Goal: Information Seeking & Learning: Learn about a topic

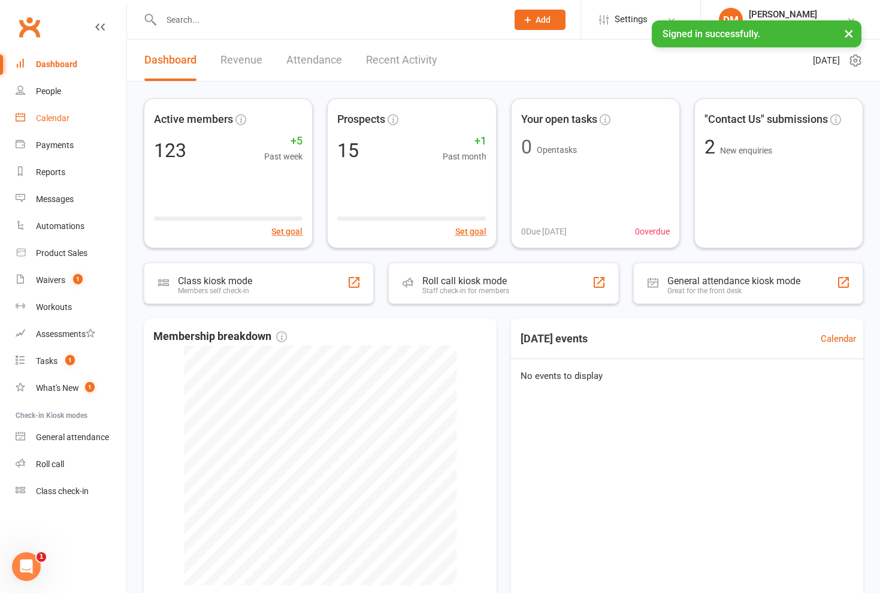
click at [63, 120] on div "Calendar" at bounding box center [53, 118] width 34 height 10
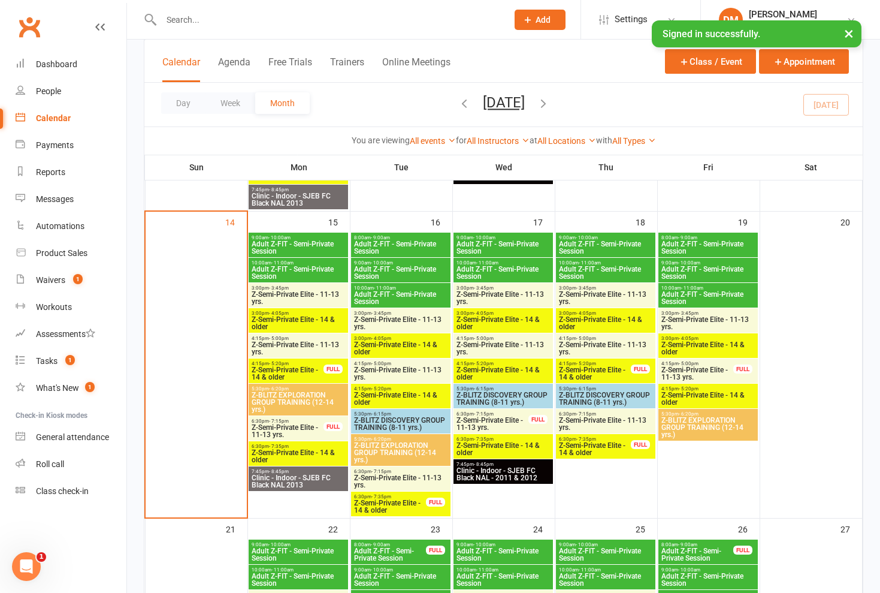
scroll to position [631, 0]
click at [293, 243] on span "Adult Z-FIT - Semi-Private Session" at bounding box center [298, 247] width 95 height 14
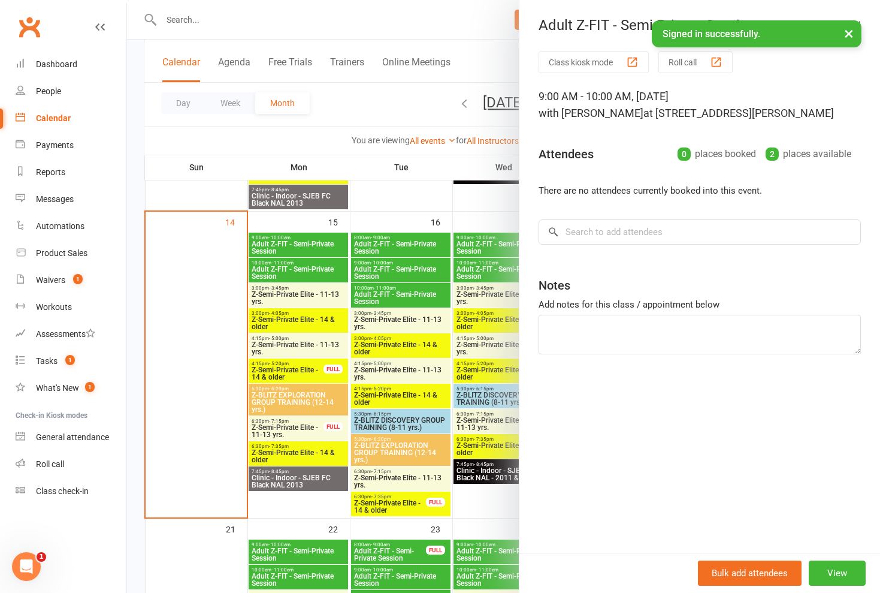
click at [295, 266] on div at bounding box center [503, 296] width 753 height 593
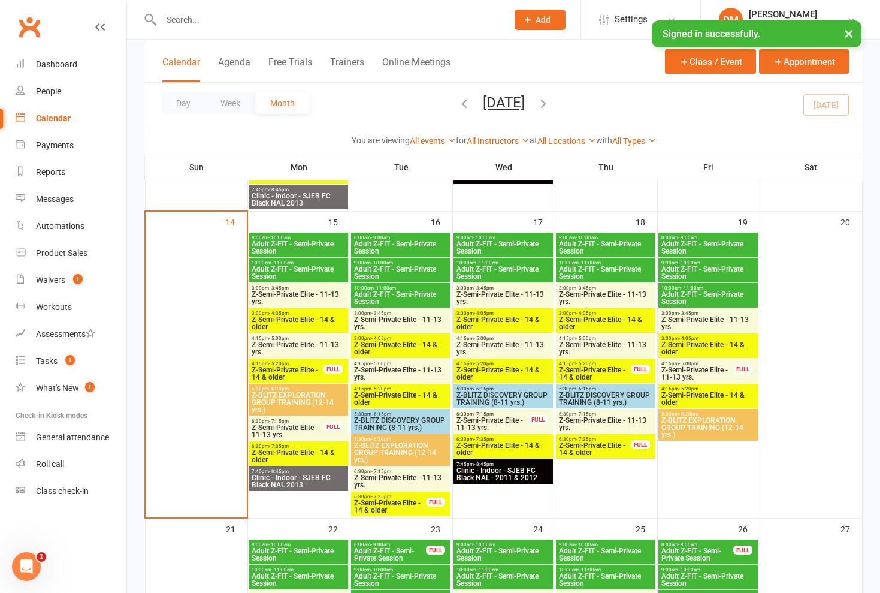
click at [309, 266] on span "Adult Z-FIT - Semi-Private Session" at bounding box center [298, 272] width 95 height 14
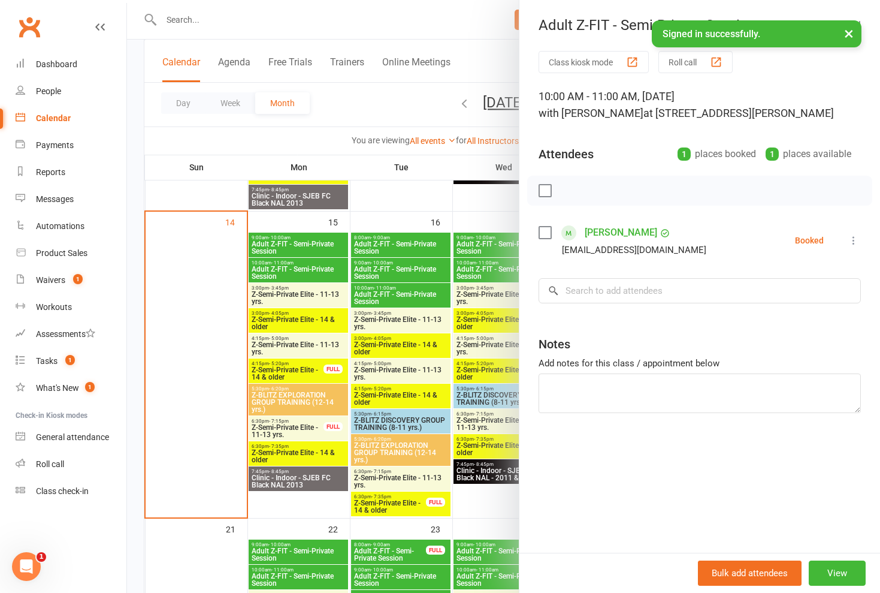
click at [309, 266] on div at bounding box center [503, 296] width 753 height 593
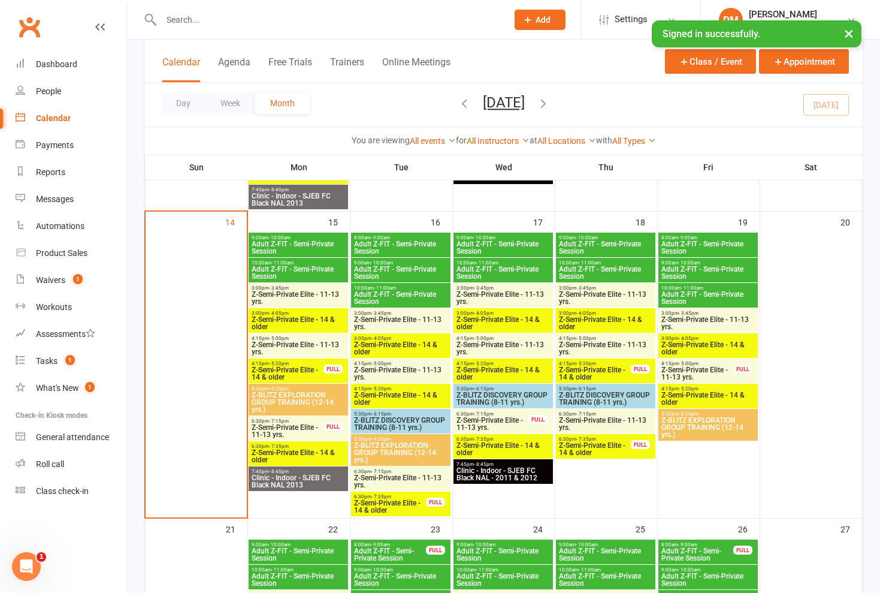
click at [312, 291] on span "Z-Semi-Private Elite - 11-13 yrs." at bounding box center [298, 298] width 95 height 14
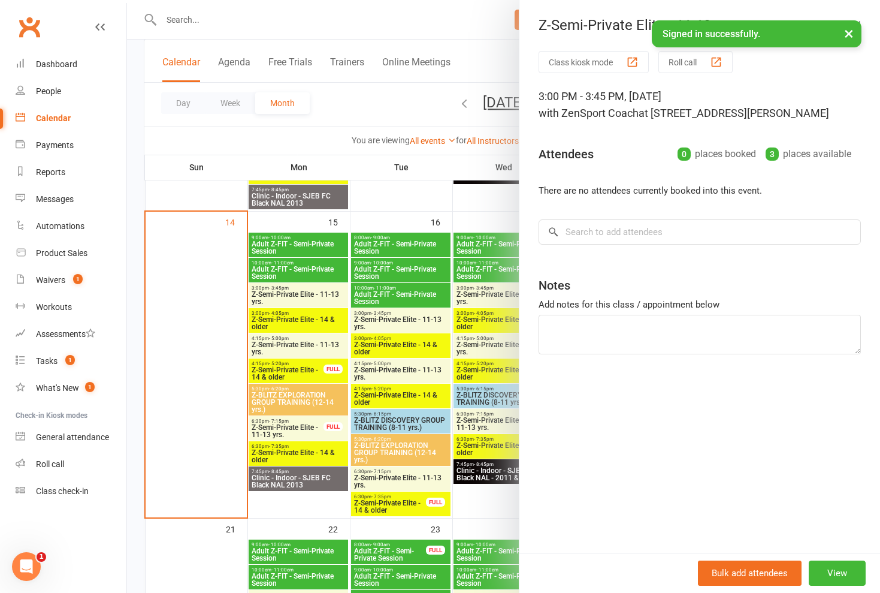
click at [312, 291] on div at bounding box center [503, 296] width 753 height 593
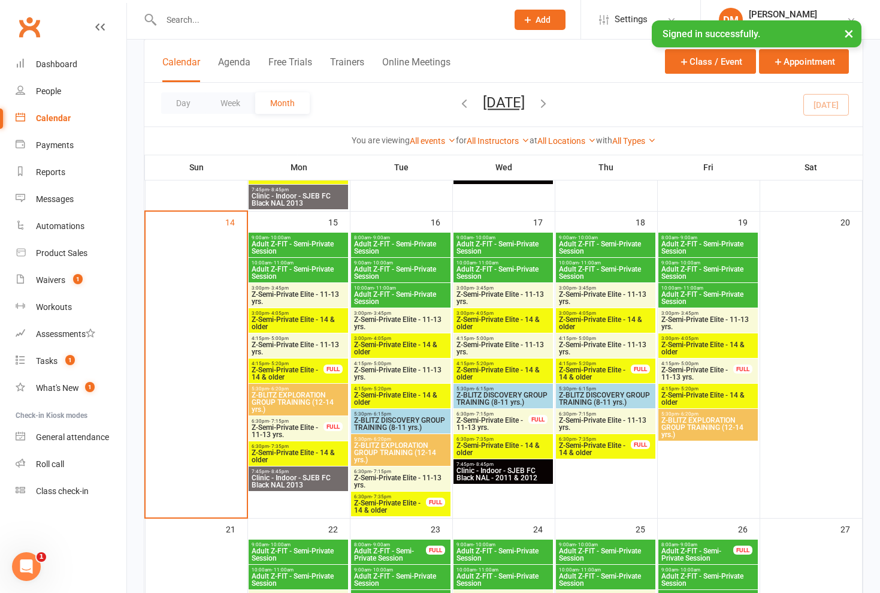
click at [309, 319] on span "Z-Semi-Private Elite - 14 & older" at bounding box center [298, 323] width 95 height 14
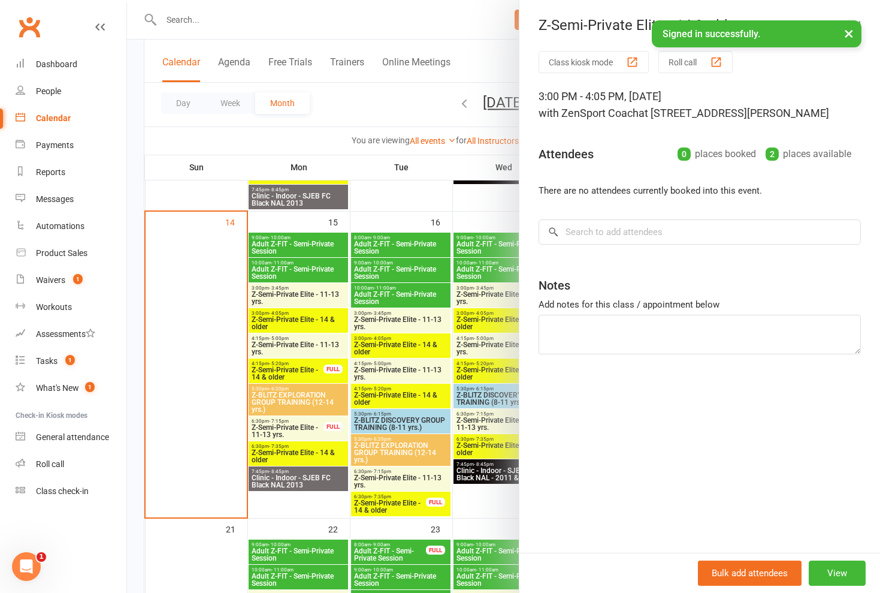
click at [309, 316] on div at bounding box center [503, 296] width 753 height 593
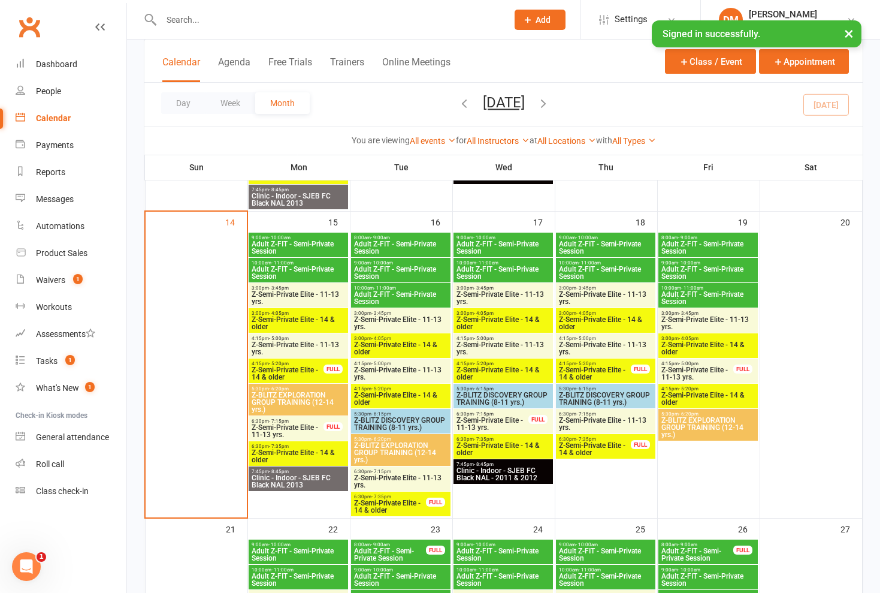
click at [310, 318] on span "Z-Semi-Private Elite - 14 & older" at bounding box center [298, 323] width 95 height 14
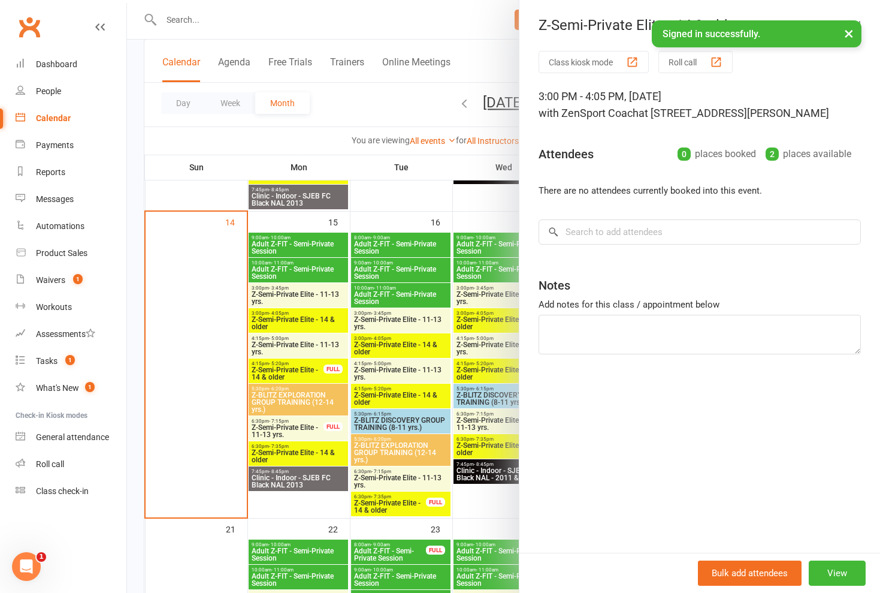
click at [310, 318] on div at bounding box center [503, 296] width 753 height 593
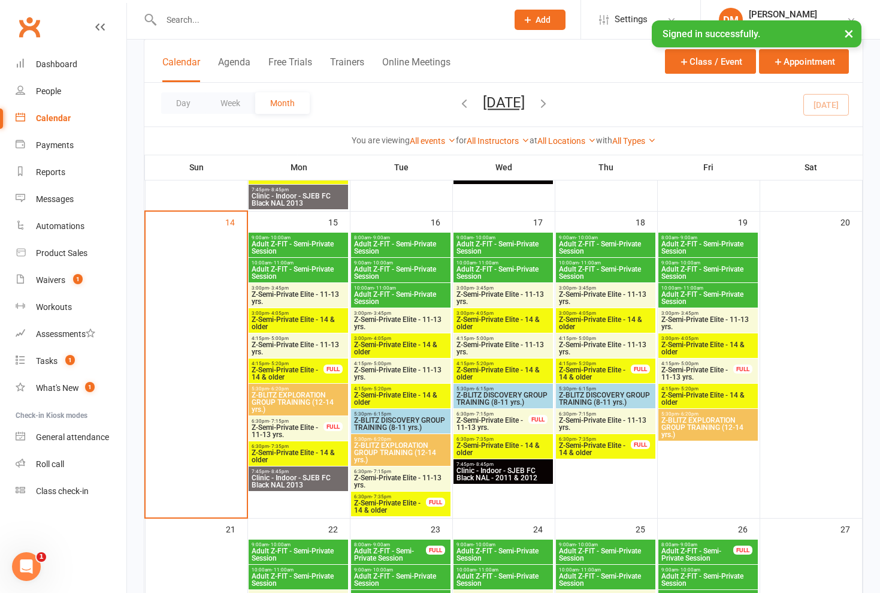
click at [308, 346] on span "Z-Semi-Private Elite - 11-13 yrs." at bounding box center [298, 348] width 95 height 14
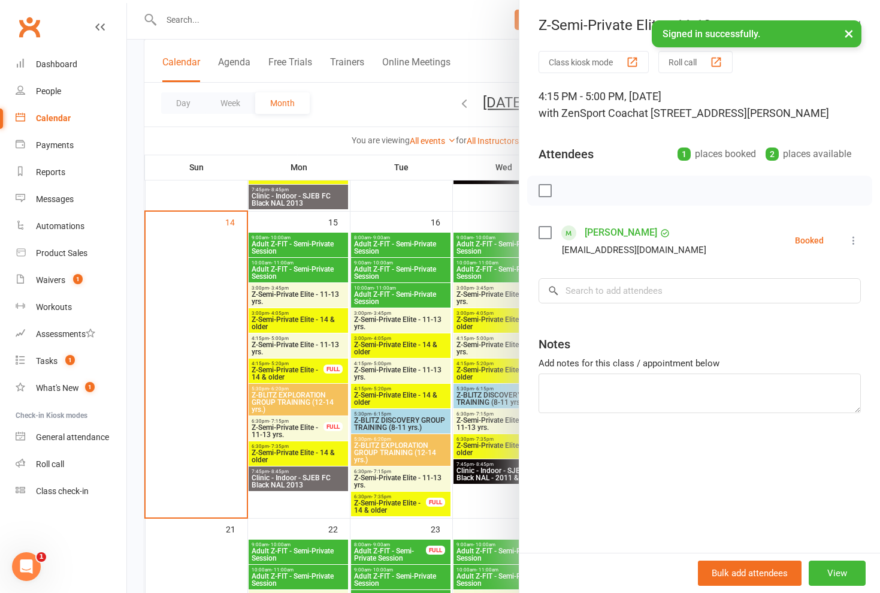
click at [308, 346] on div at bounding box center [503, 296] width 753 height 593
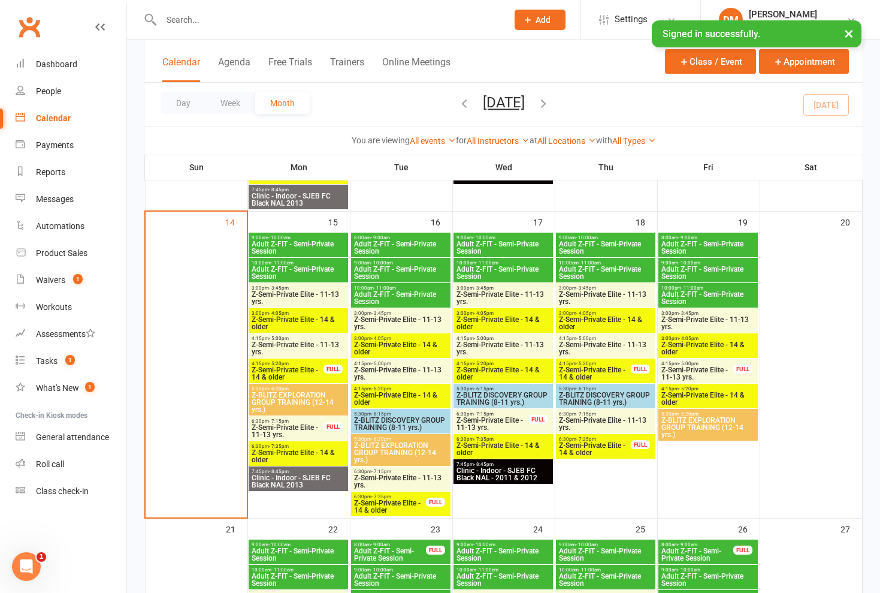
click at [307, 369] on span "Z-Semi-Private Elite - 14 & older" at bounding box center [287, 373] width 73 height 14
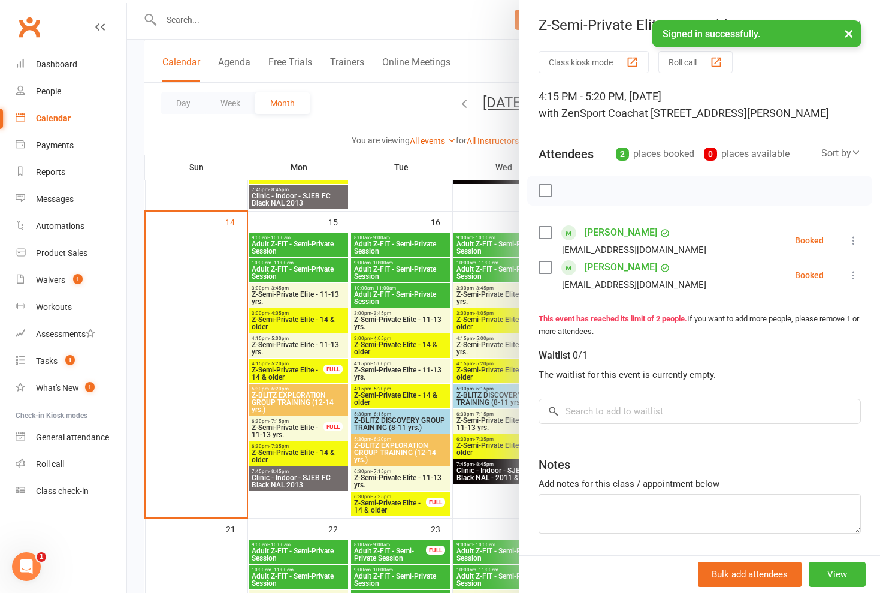
click at [307, 369] on div at bounding box center [503, 296] width 753 height 593
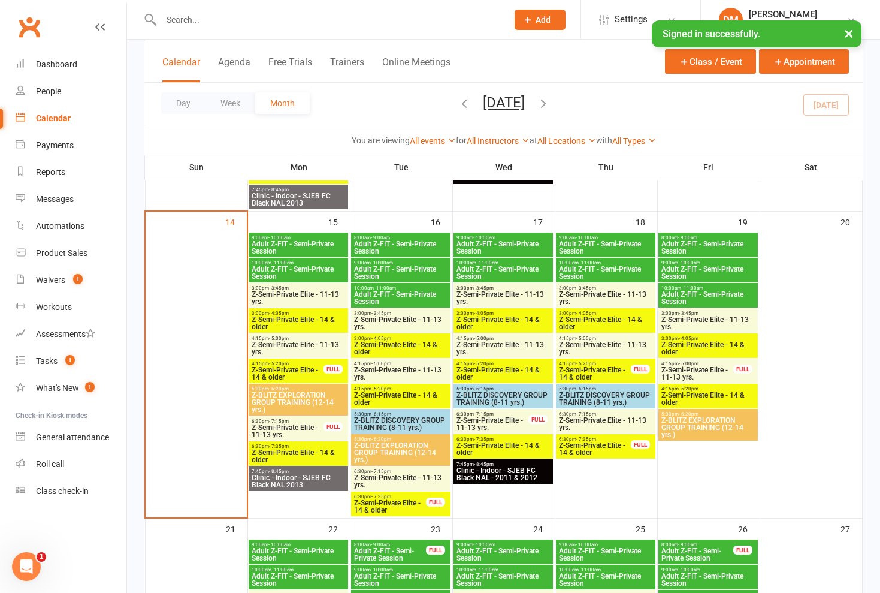
click at [303, 345] on span "Z-Semi-Private Elite - 11-13 yrs." at bounding box center [298, 348] width 95 height 14
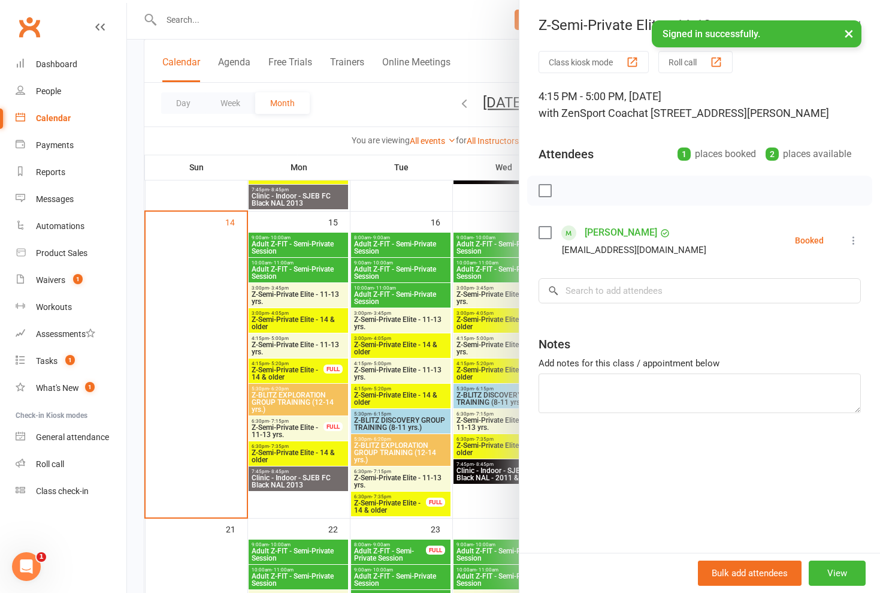
click at [300, 306] on div at bounding box center [503, 296] width 753 height 593
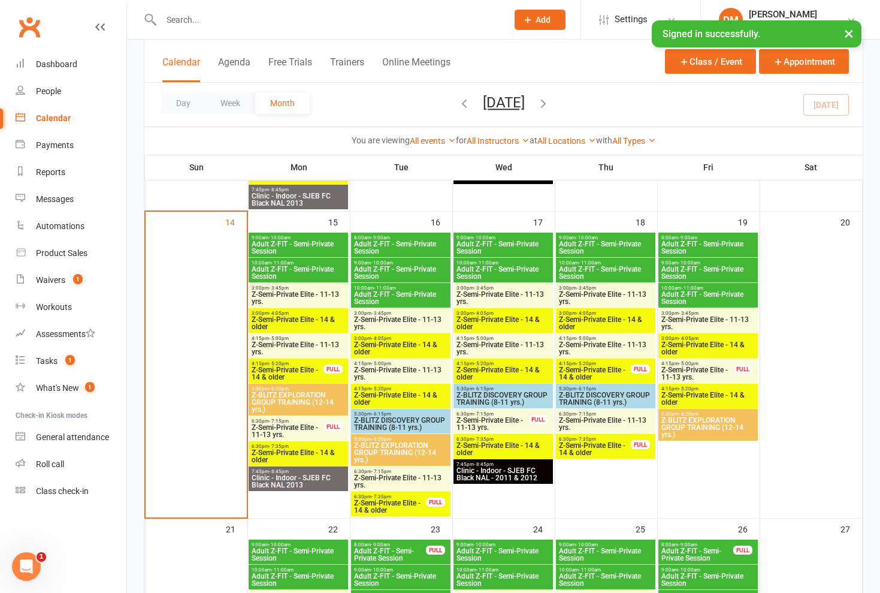
click at [307, 294] on span "Z-Semi-Private Elite - 11-13 yrs." at bounding box center [298, 298] width 95 height 14
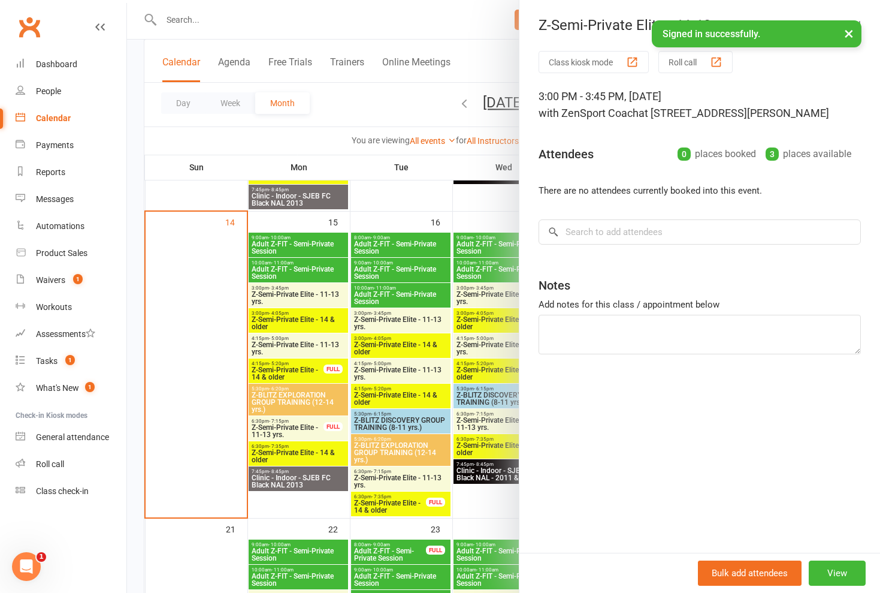
click at [307, 294] on div at bounding box center [503, 296] width 753 height 593
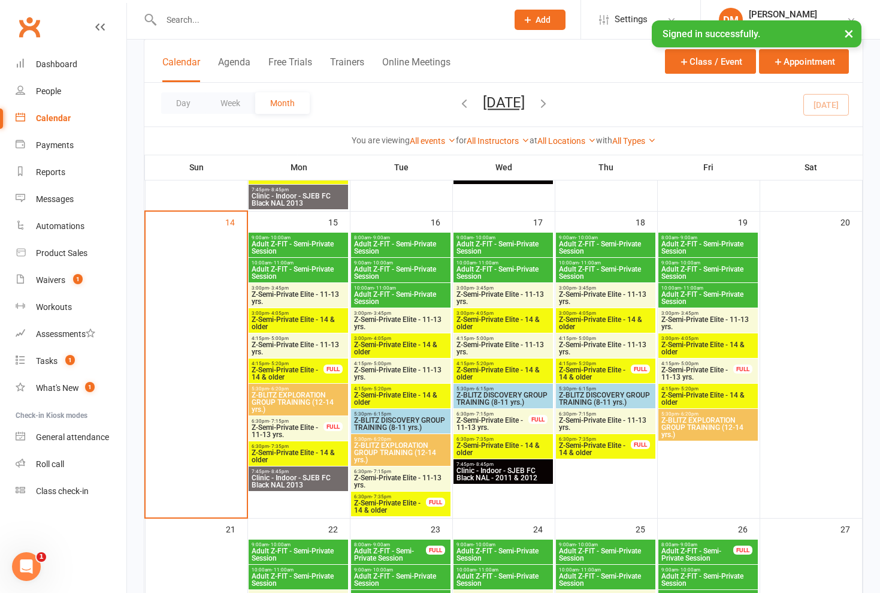
click at [309, 320] on span "Z-Semi-Private Elite - 14 & older" at bounding box center [298, 323] width 95 height 14
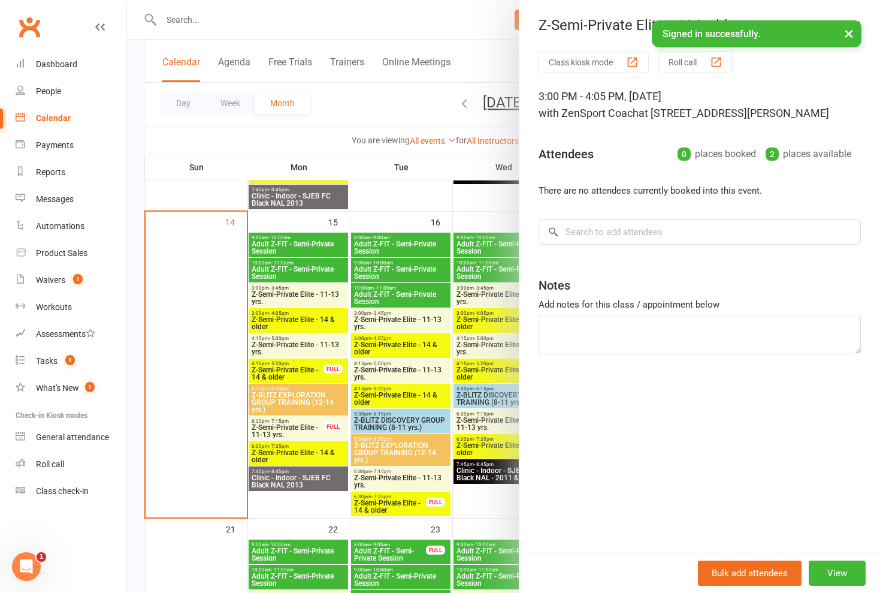
click at [309, 320] on div at bounding box center [503, 296] width 753 height 593
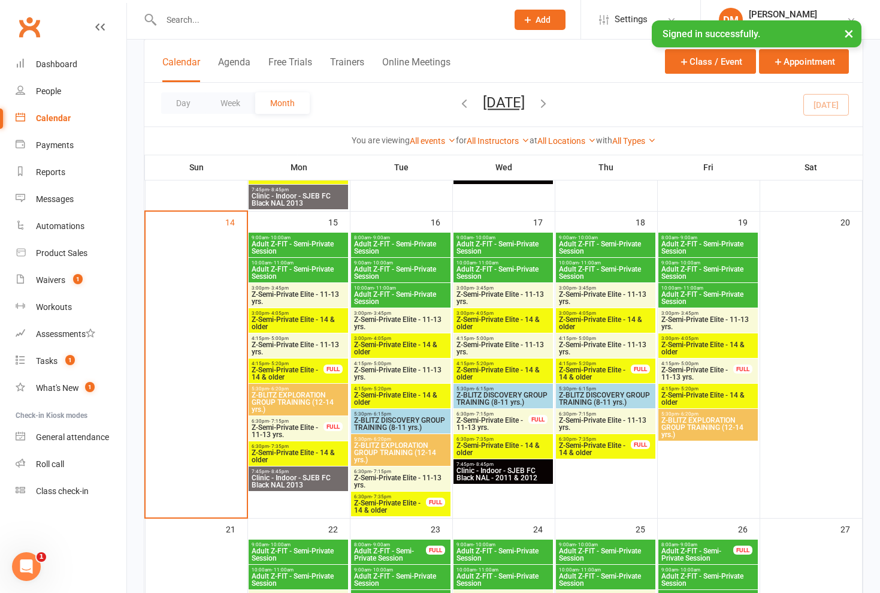
click at [305, 349] on span "Z-Semi-Private Elite - 11-13 yrs." at bounding box center [298, 348] width 95 height 14
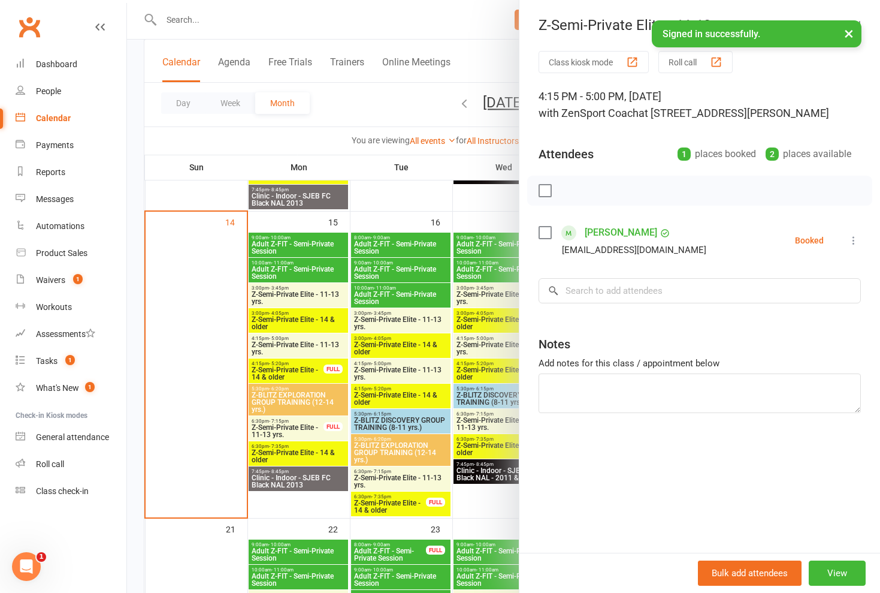
click at [305, 349] on div at bounding box center [503, 296] width 753 height 593
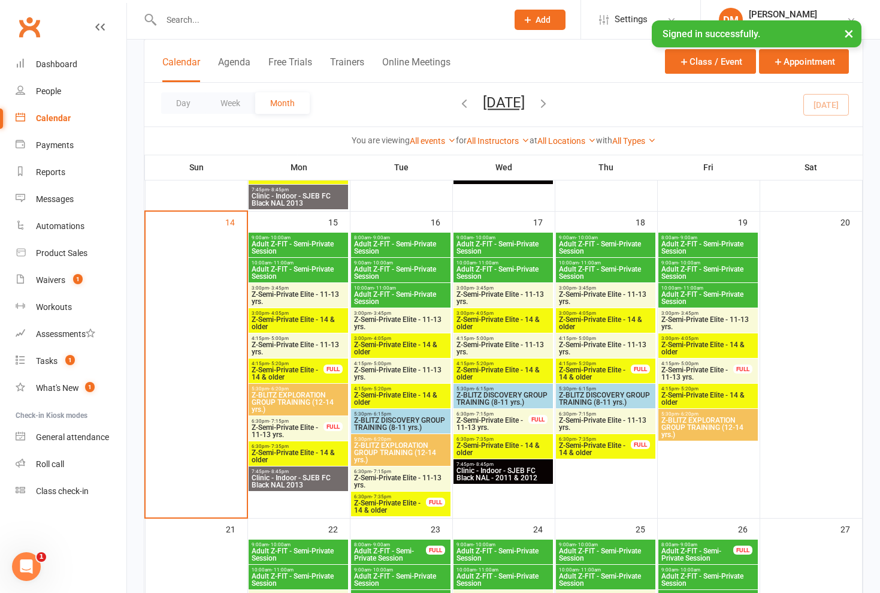
click at [304, 347] on span "Z-Semi-Private Elite - 11-13 yrs." at bounding box center [298, 348] width 95 height 14
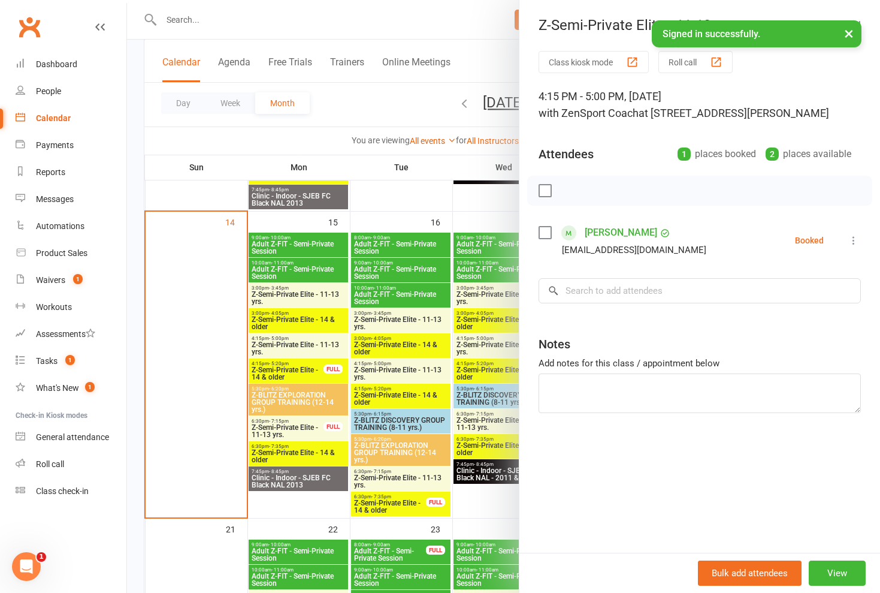
click at [304, 347] on div at bounding box center [503, 296] width 753 height 593
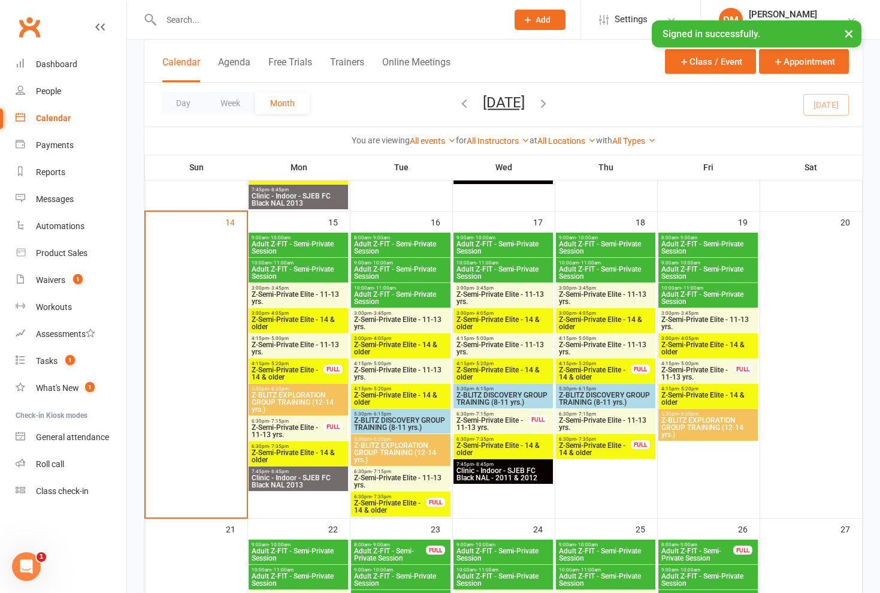
click at [304, 366] on span "Z-Semi-Private Elite - 14 & older" at bounding box center [287, 373] width 73 height 14
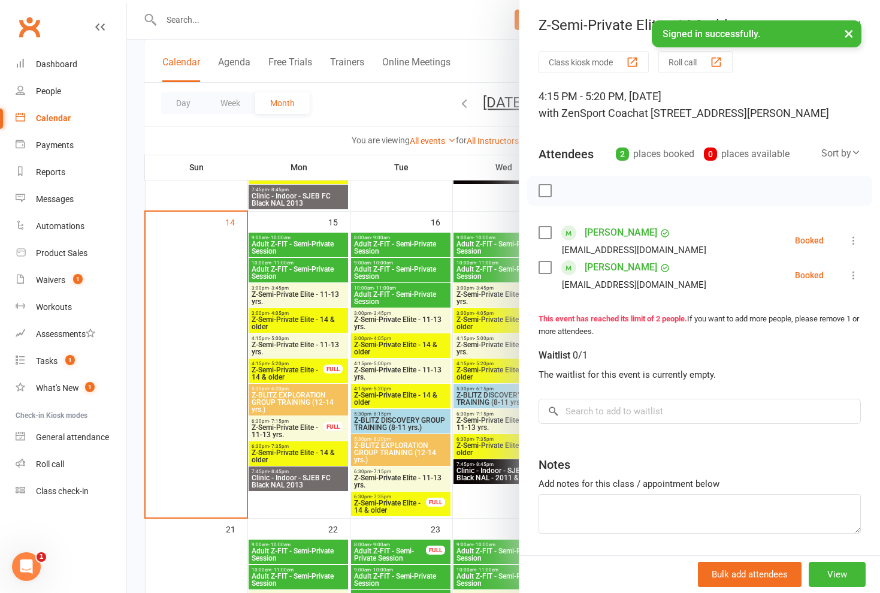
click at [304, 366] on div at bounding box center [503, 296] width 753 height 593
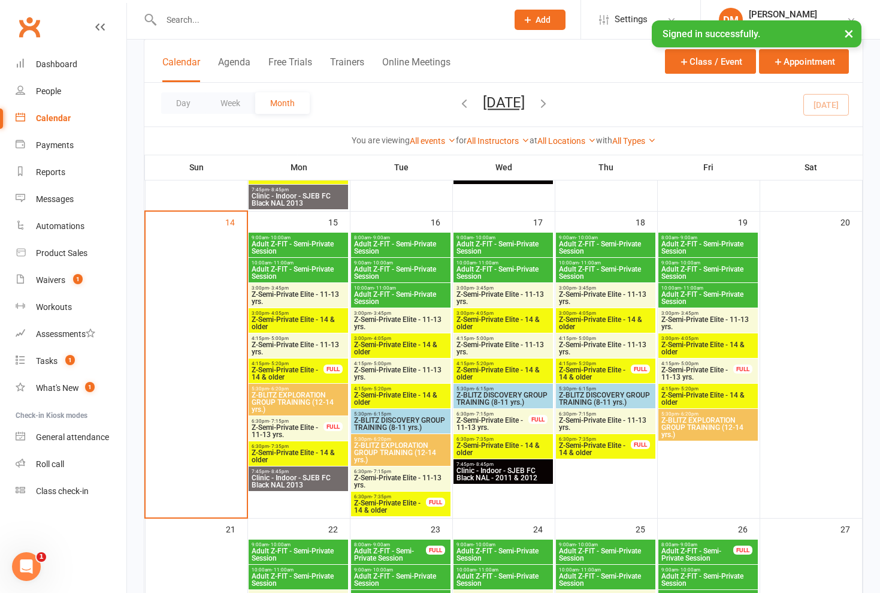
click at [304, 369] on span "Z-Semi-Private Elite - 14 & older" at bounding box center [287, 373] width 73 height 14
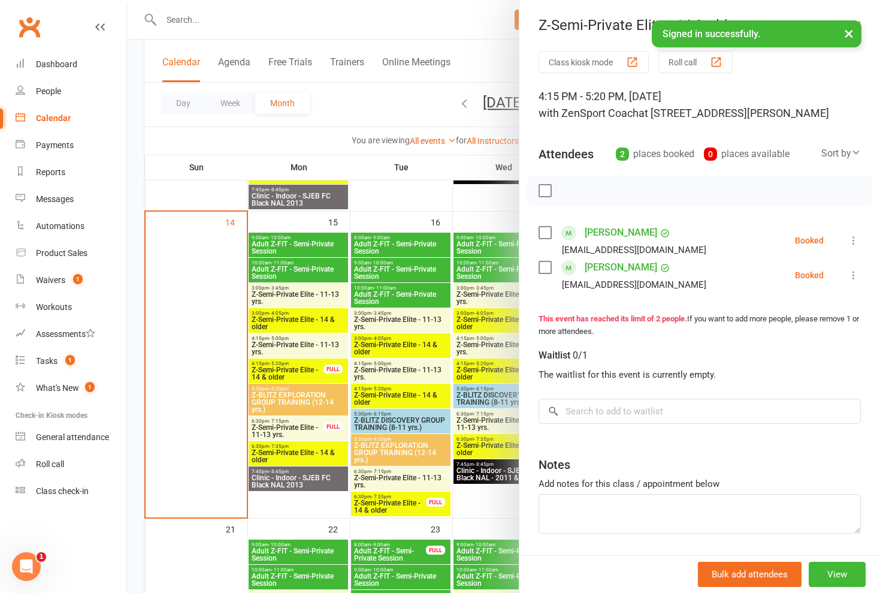
click at [306, 351] on div at bounding box center [503, 296] width 753 height 593
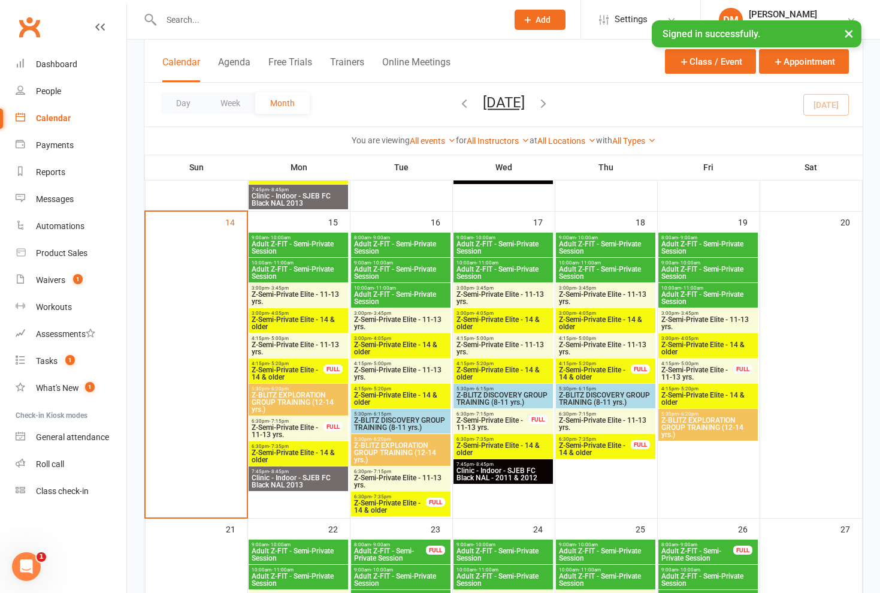
click at [314, 348] on span "Z-Semi-Private Elite - 11-13 yrs." at bounding box center [298, 348] width 95 height 14
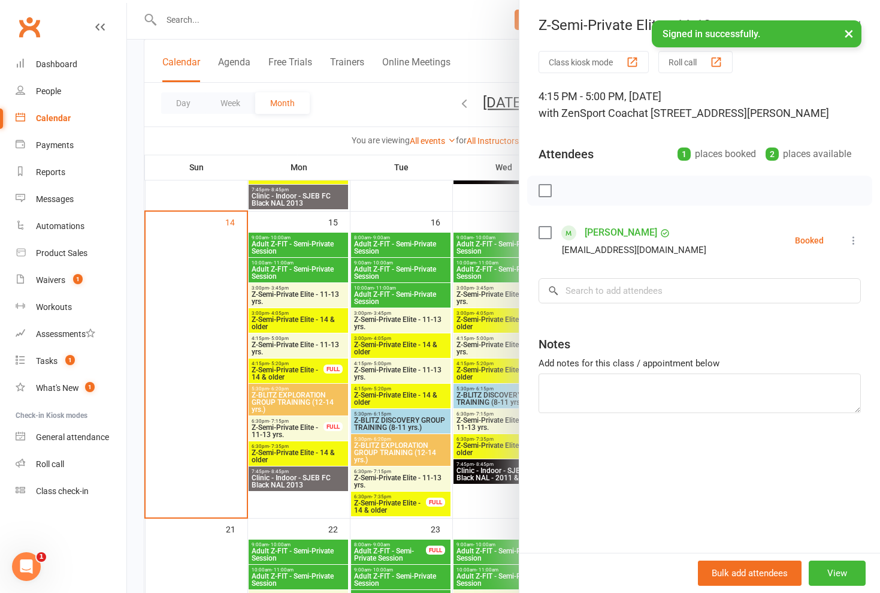
click at [298, 375] on div at bounding box center [503, 296] width 753 height 593
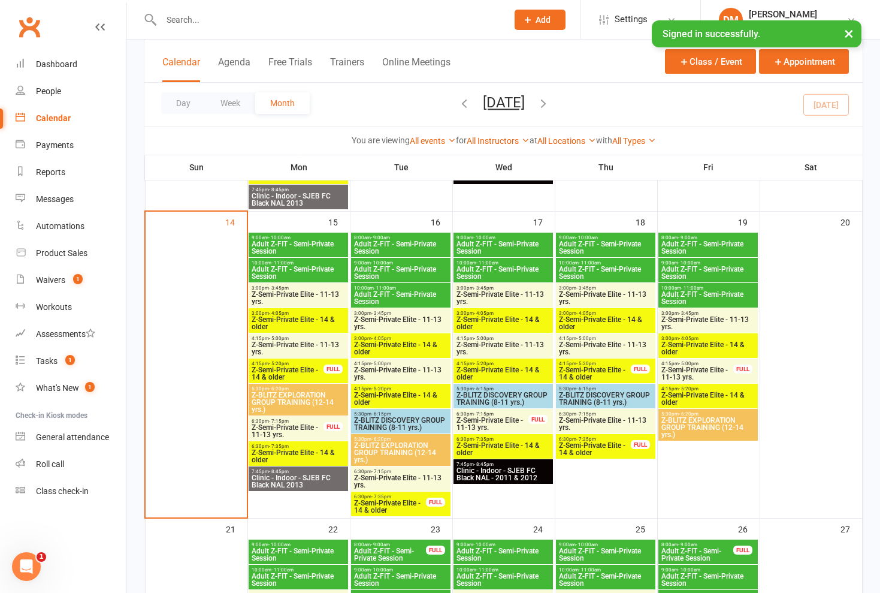
click at [306, 370] on span "Z-Semi-Private Elite - 14 & older" at bounding box center [287, 373] width 73 height 14
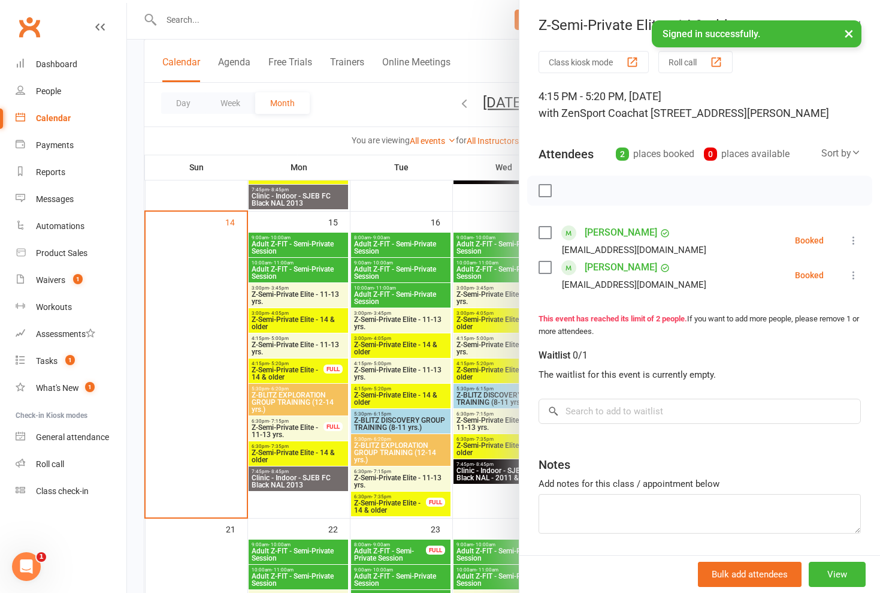
click at [306, 345] on div at bounding box center [503, 296] width 753 height 593
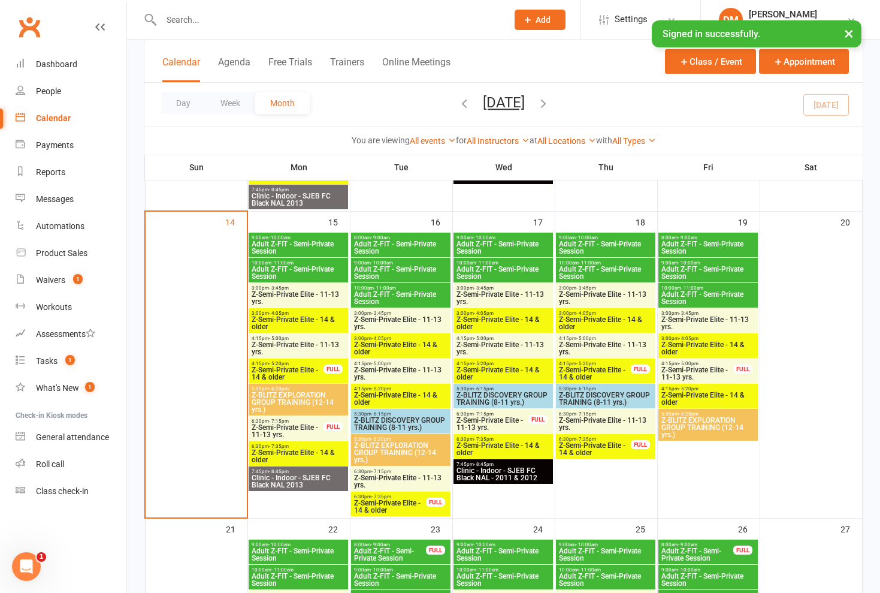
click at [306, 345] on span "Z-Semi-Private Elite - 11-13 yrs." at bounding box center [298, 348] width 95 height 14
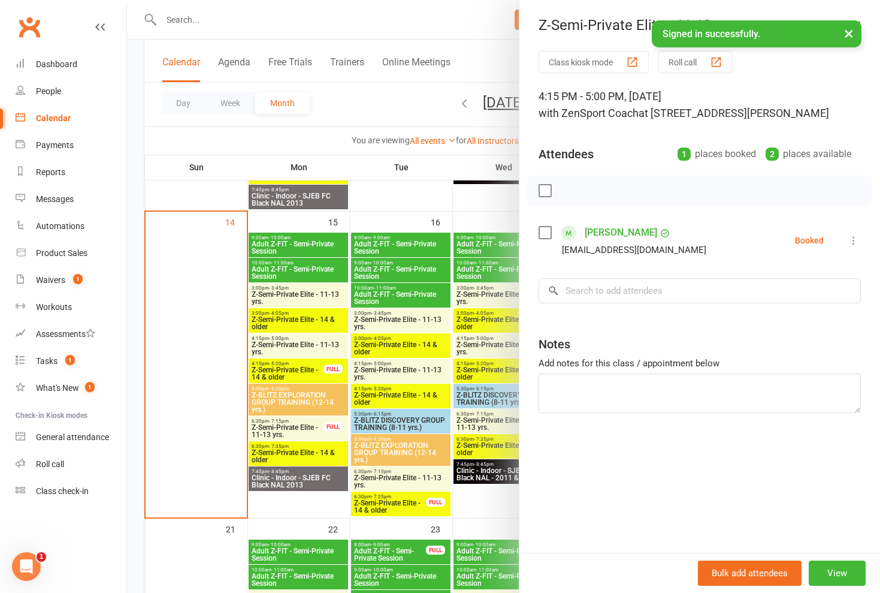
click at [284, 375] on div at bounding box center [503, 296] width 753 height 593
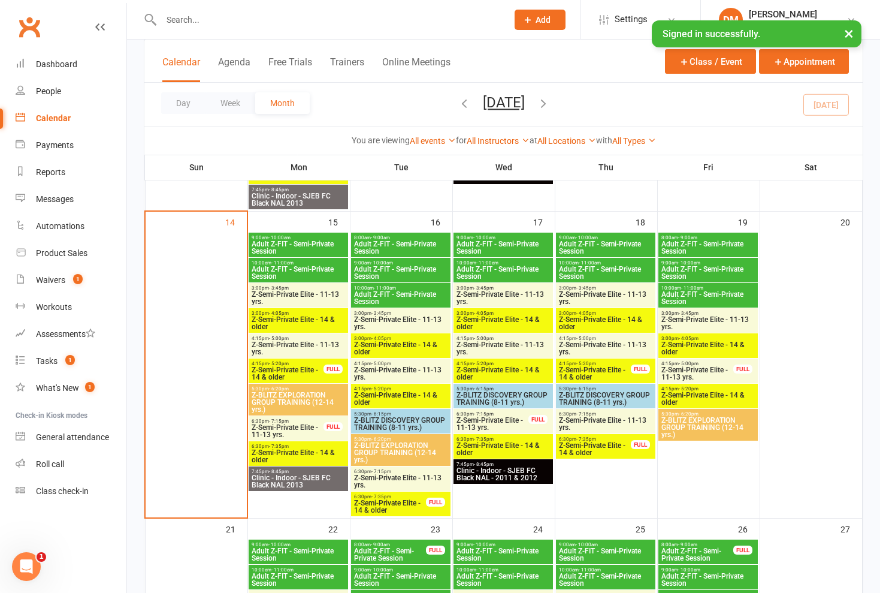
click at [297, 397] on span "Z-BLITZ EXPLORATION GROUP TRAINING (12-14 yrs.)" at bounding box center [298, 402] width 95 height 22
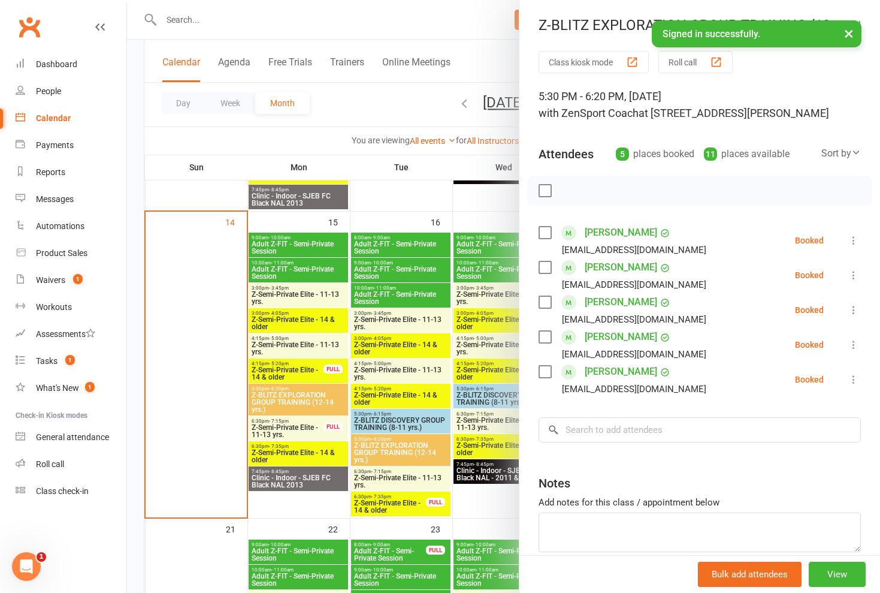
click at [297, 396] on div at bounding box center [503, 296] width 753 height 593
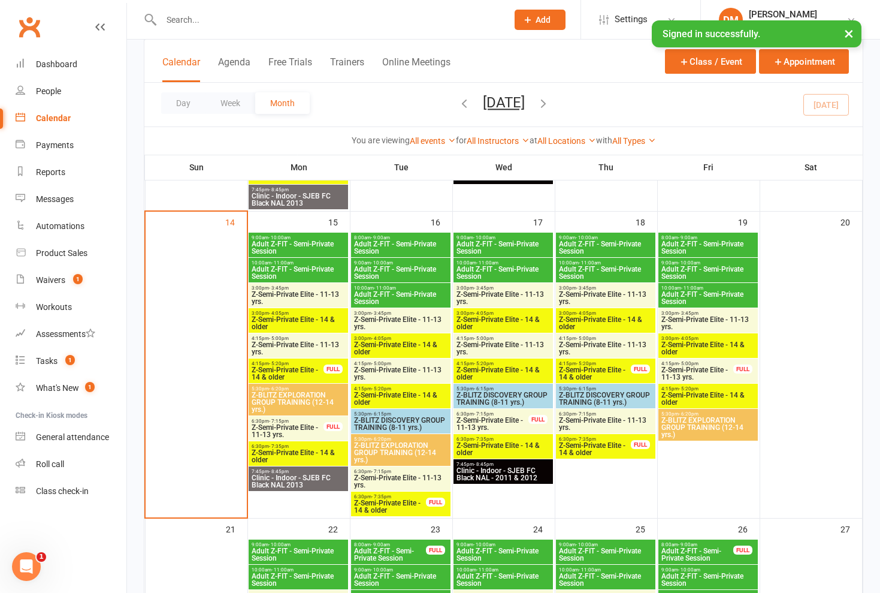
click at [307, 396] on span "Z-BLITZ EXPLORATION GROUP TRAINING (12-14 yrs.)" at bounding box center [298, 402] width 95 height 22
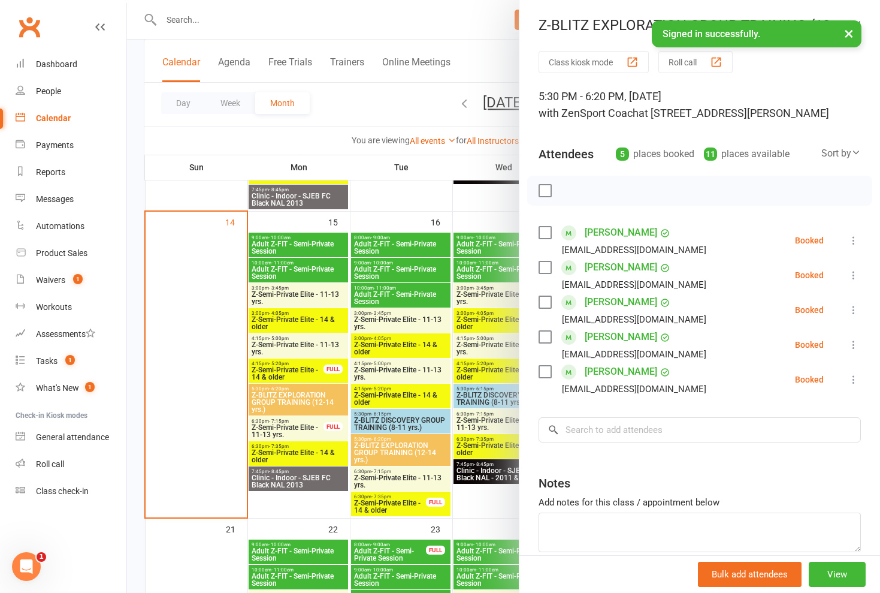
click at [307, 396] on div at bounding box center [503, 296] width 753 height 593
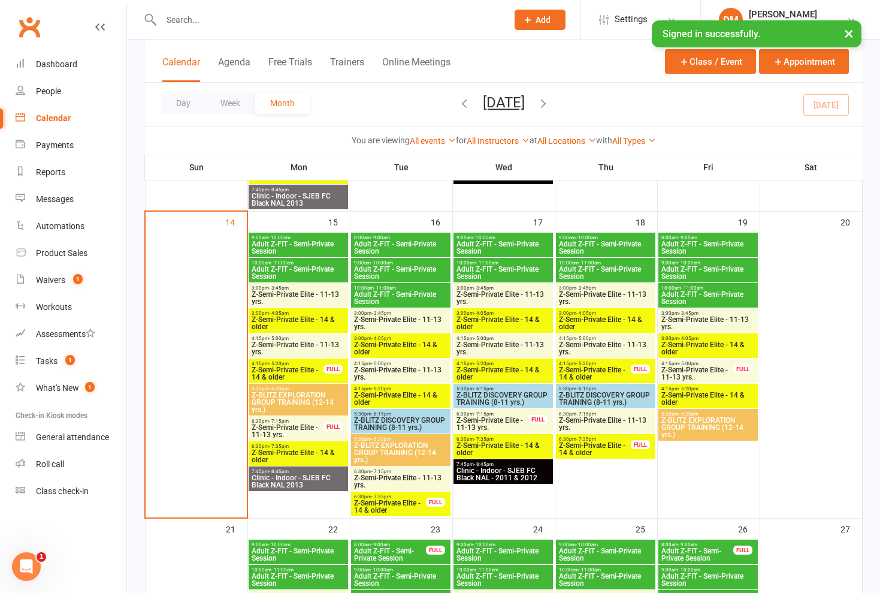
click at [298, 433] on span "Z-Semi-Private Elite - 11-13 yrs." at bounding box center [287, 431] width 73 height 14
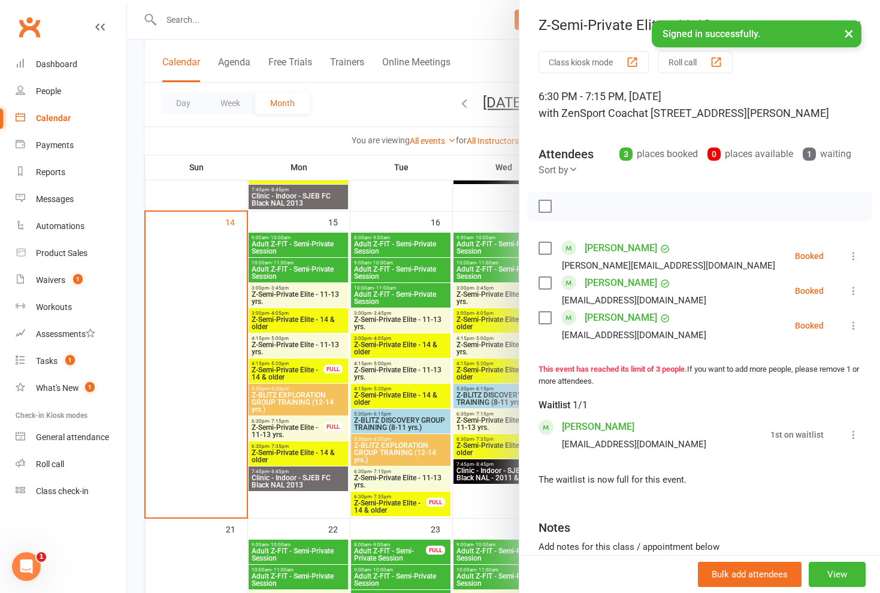
click at [298, 433] on div at bounding box center [503, 296] width 753 height 593
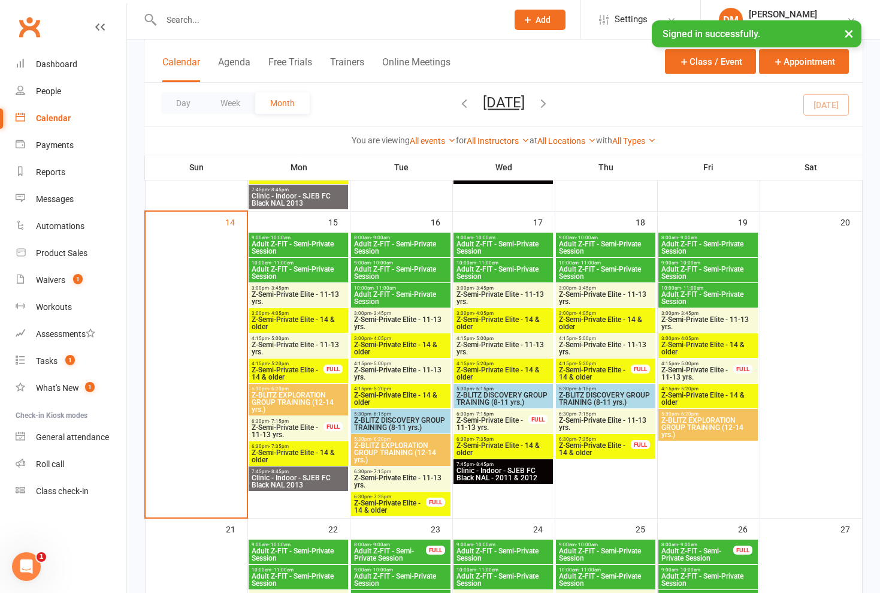
click at [294, 453] on span "Z-Semi-Private Elite - 14 & older" at bounding box center [298, 456] width 95 height 14
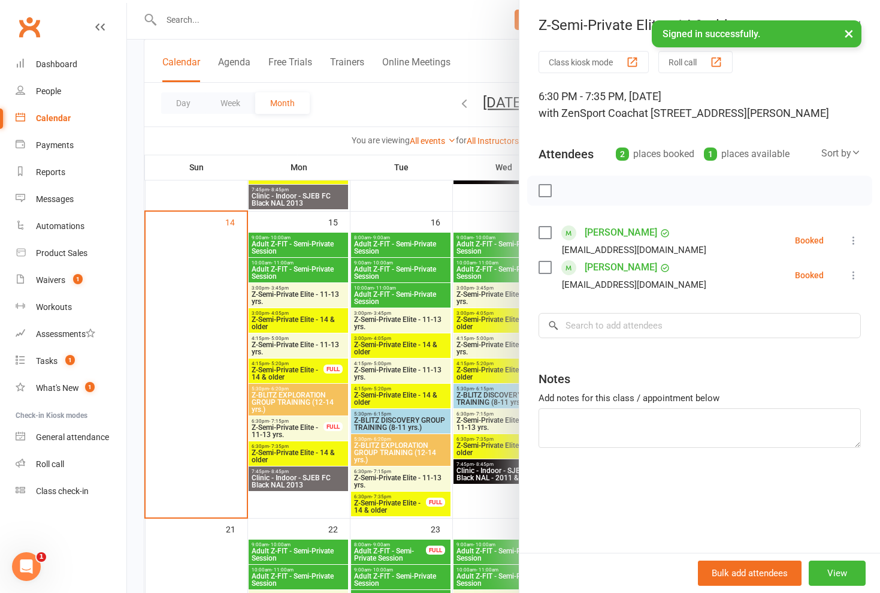
click at [294, 453] on div at bounding box center [503, 296] width 753 height 593
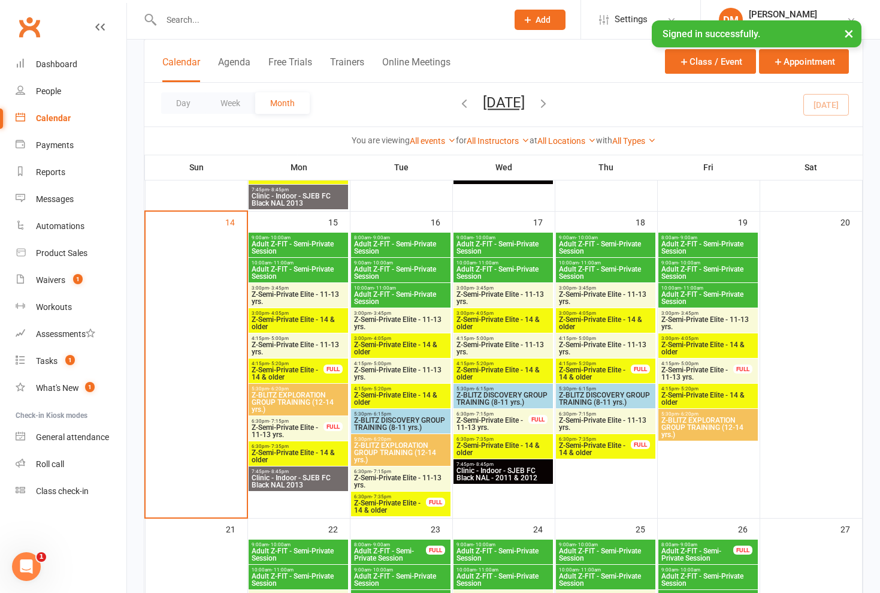
click at [298, 424] on span "Z-Semi-Private Elite - 11-13 yrs." at bounding box center [287, 431] width 73 height 14
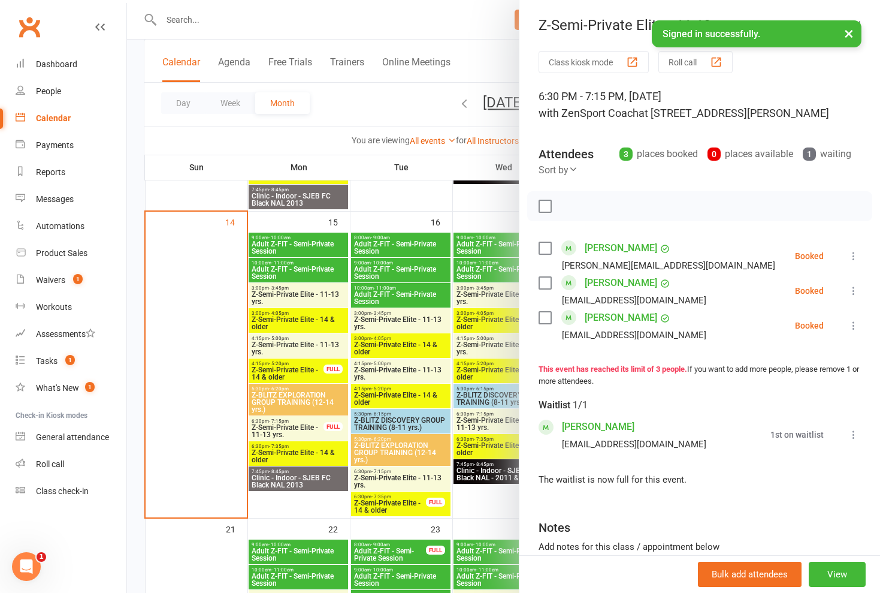
click at [595, 423] on link "[PERSON_NAME]" at bounding box center [598, 426] width 73 height 19
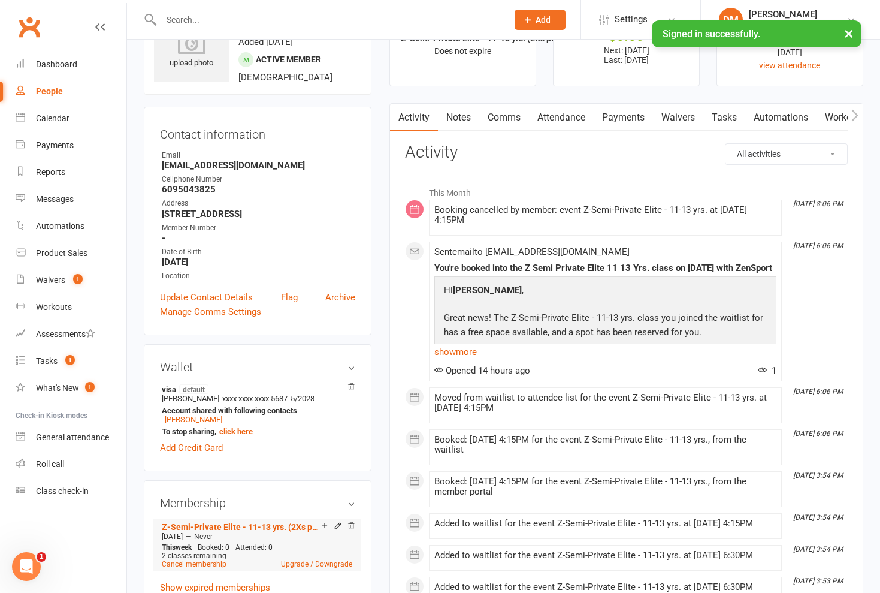
scroll to position [11, 0]
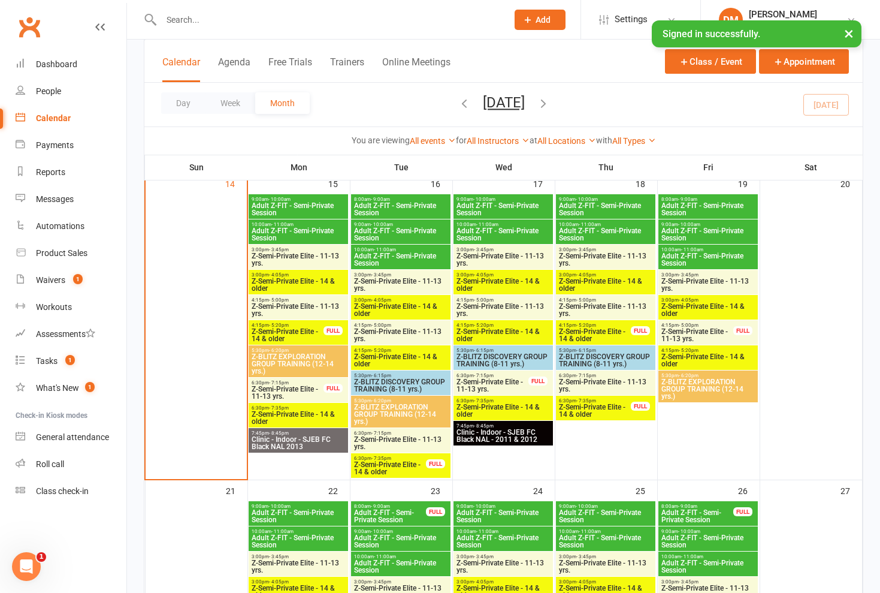
scroll to position [664, 0]
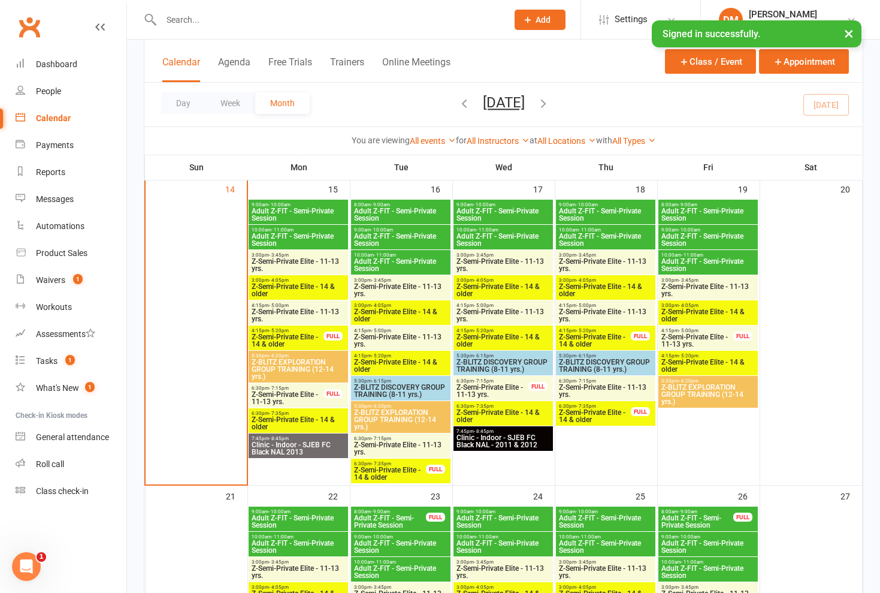
click at [306, 416] on span "Z-Semi-Private Elite - 14 & older" at bounding box center [298, 423] width 95 height 14
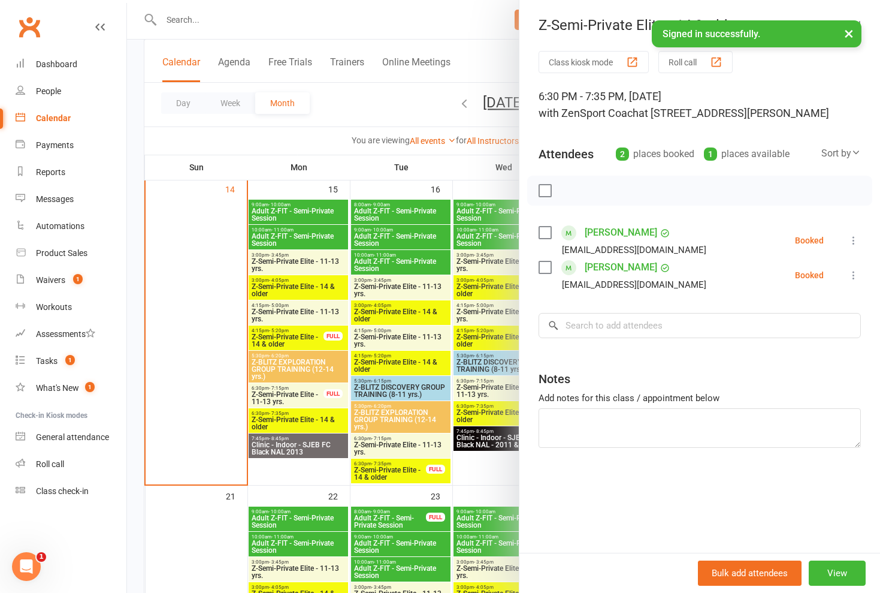
click at [302, 394] on div at bounding box center [503, 296] width 753 height 593
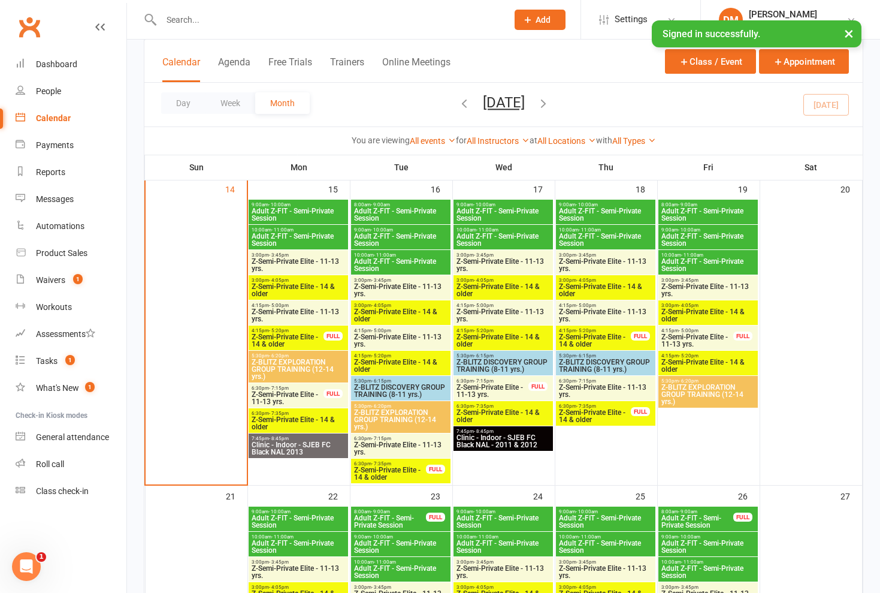
click at [302, 394] on span "Z-Semi-Private Elite - 11-13 yrs." at bounding box center [287, 398] width 73 height 14
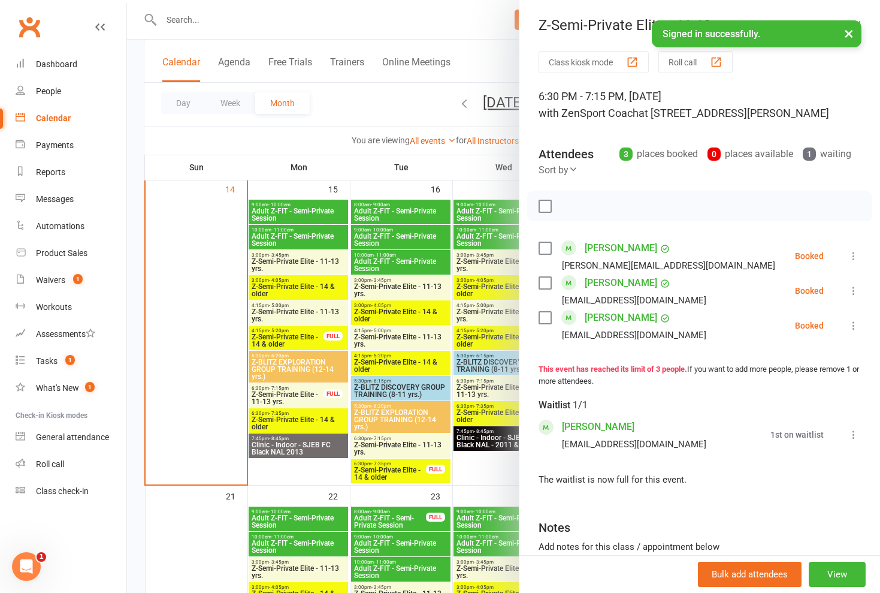
click at [302, 394] on div at bounding box center [503, 296] width 753 height 593
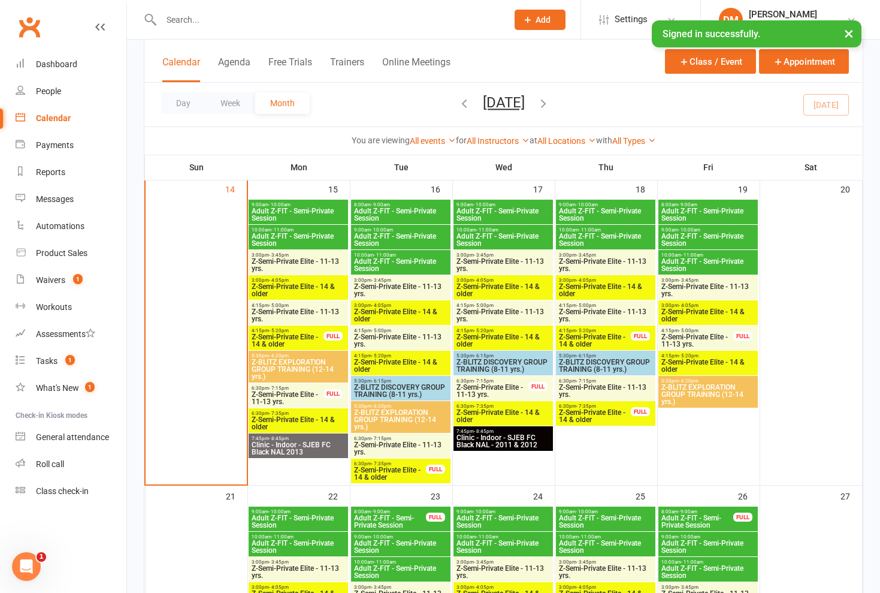
click at [312, 423] on span "Z-Semi-Private Elite - 14 & older" at bounding box center [298, 423] width 95 height 14
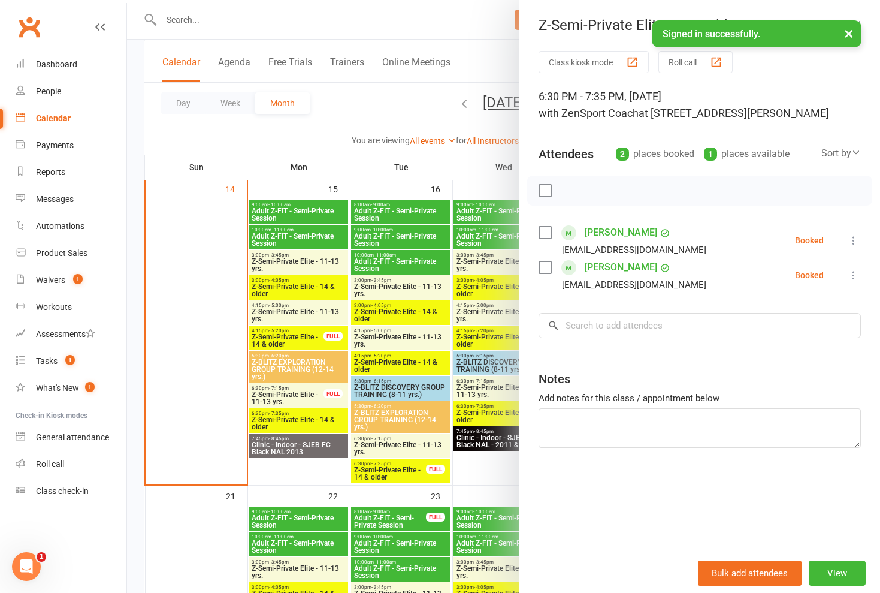
click at [291, 394] on div at bounding box center [503, 296] width 753 height 593
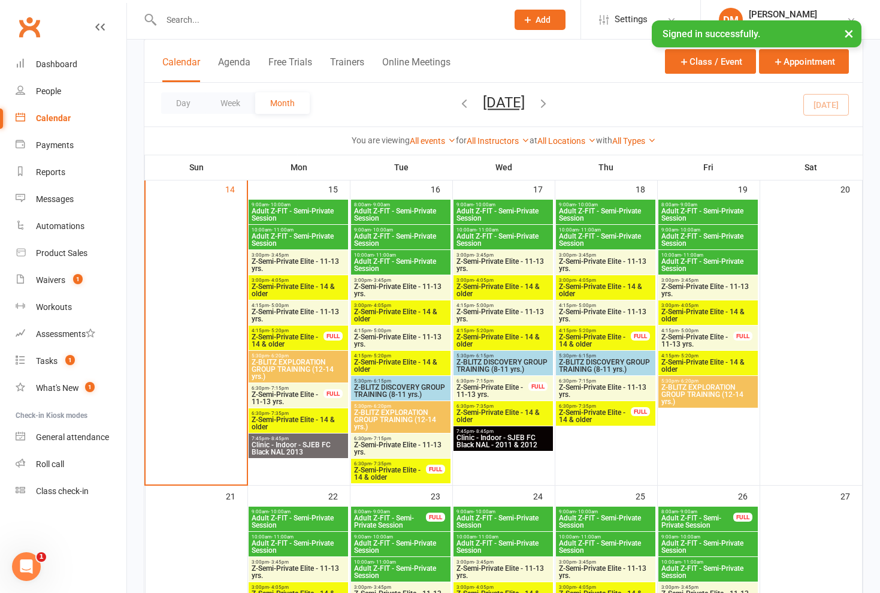
click at [299, 393] on span "Z-Semi-Private Elite - 11-13 yrs." at bounding box center [287, 398] width 73 height 14
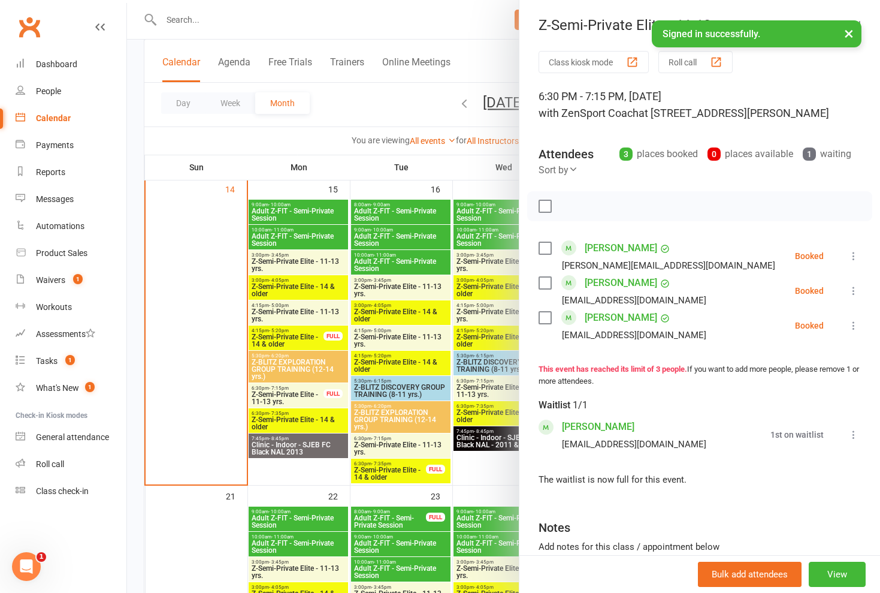
click at [620, 316] on link "[PERSON_NAME]" at bounding box center [621, 317] width 73 height 19
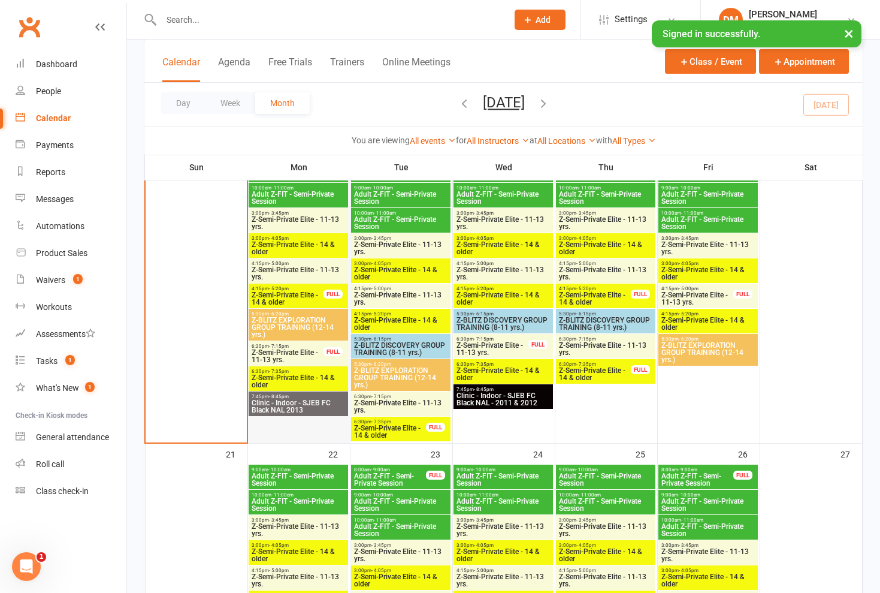
scroll to position [723, 0]
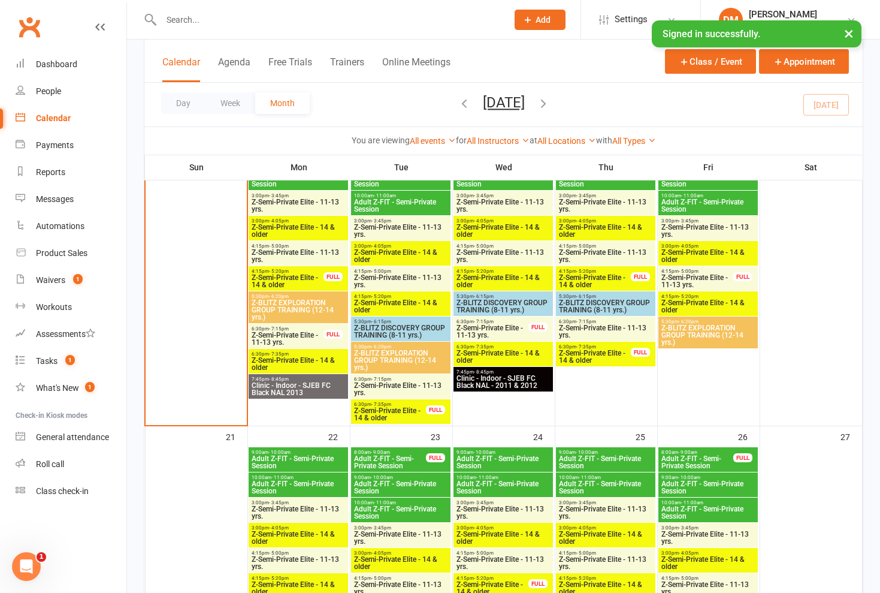
click at [294, 361] on span "Z-Semi-Private Elite - 14 & older" at bounding box center [298, 364] width 95 height 14
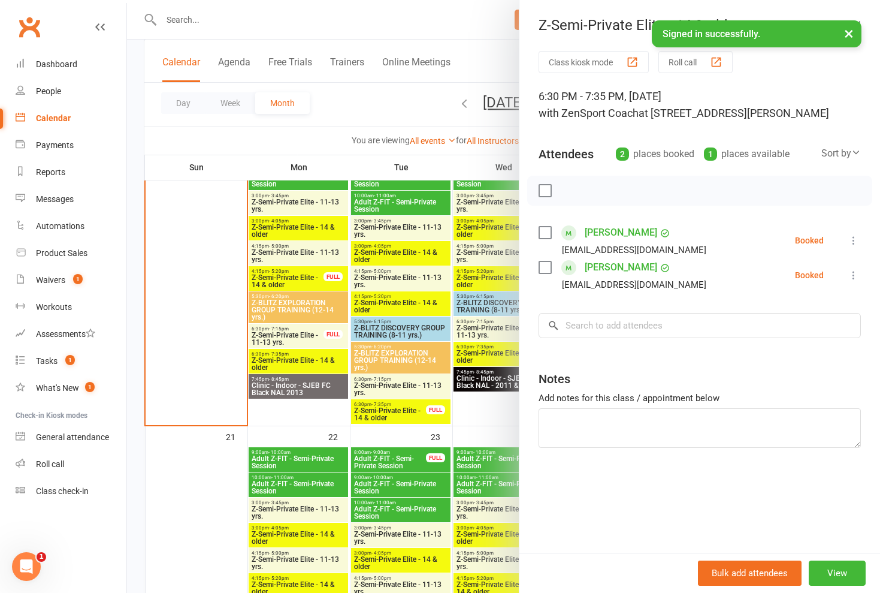
click at [294, 361] on div at bounding box center [503, 296] width 753 height 593
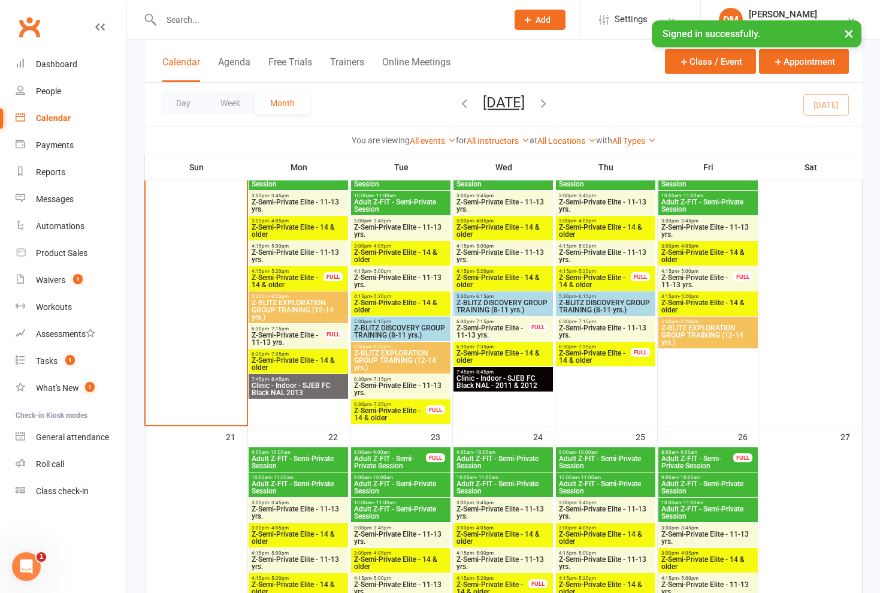
click at [293, 338] on span "Z-Semi-Private Elite - 11-13 yrs." at bounding box center [287, 338] width 73 height 14
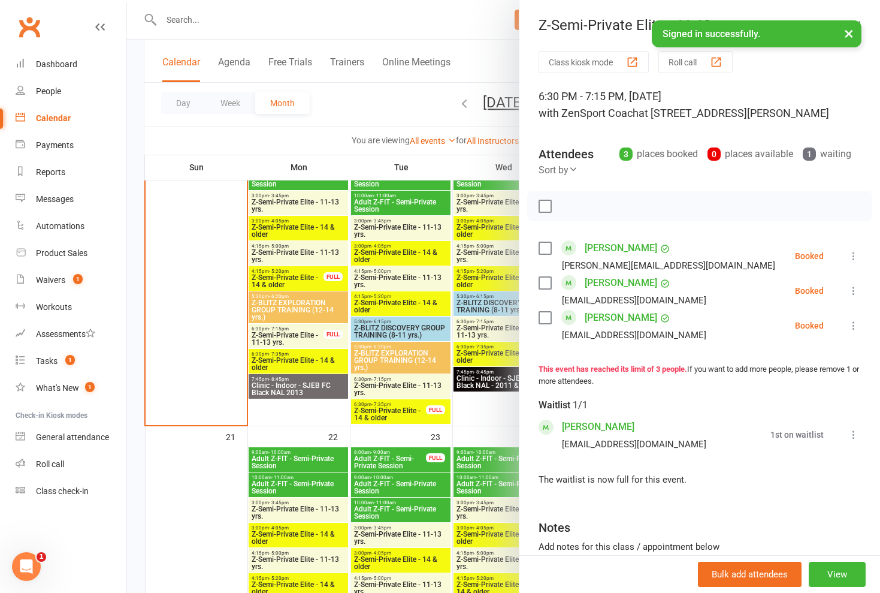
click at [293, 338] on div at bounding box center [503, 296] width 753 height 593
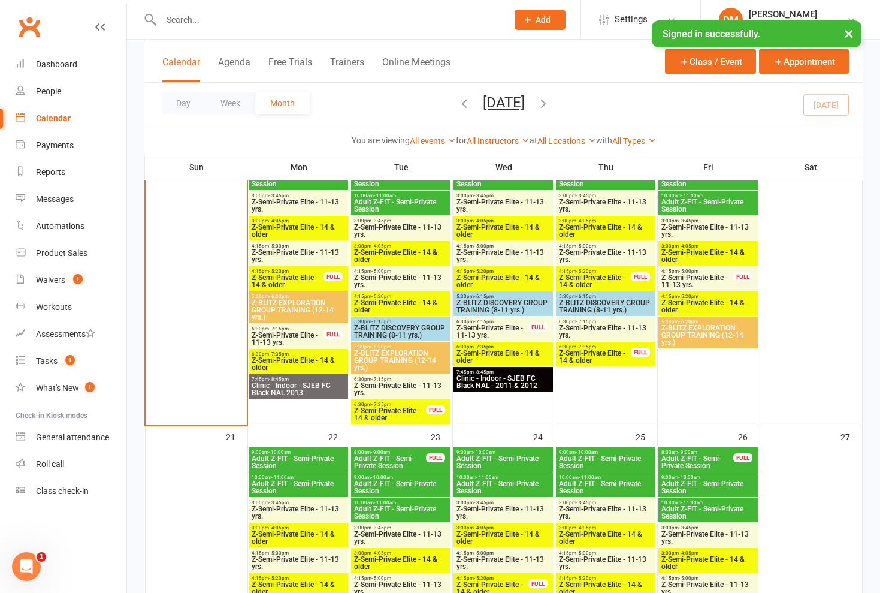
click at [299, 363] on span "Z-Semi-Private Elite - 14 & older" at bounding box center [298, 364] width 95 height 14
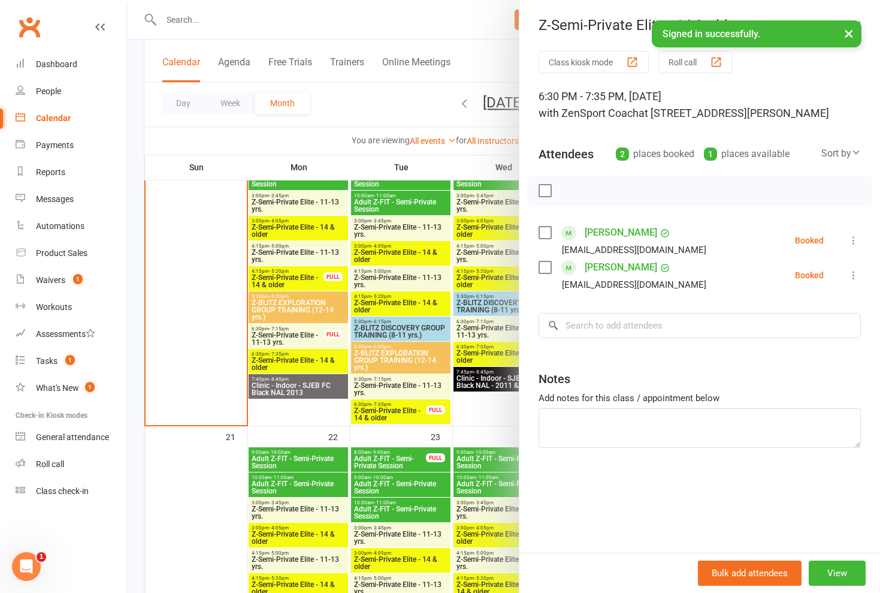
click at [299, 363] on div at bounding box center [503, 296] width 753 height 593
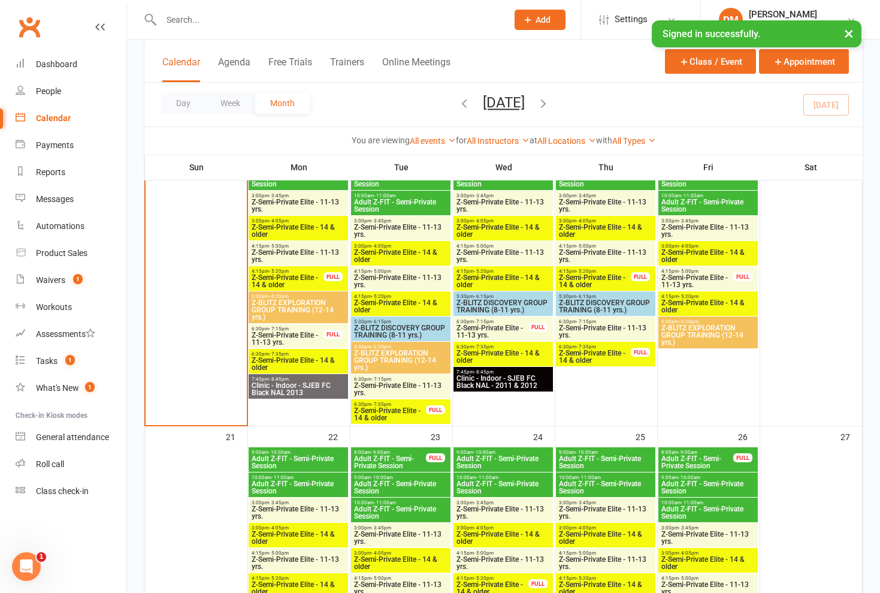
click at [307, 362] on span "Z-Semi-Private Elite - 14 & older" at bounding box center [298, 364] width 95 height 14
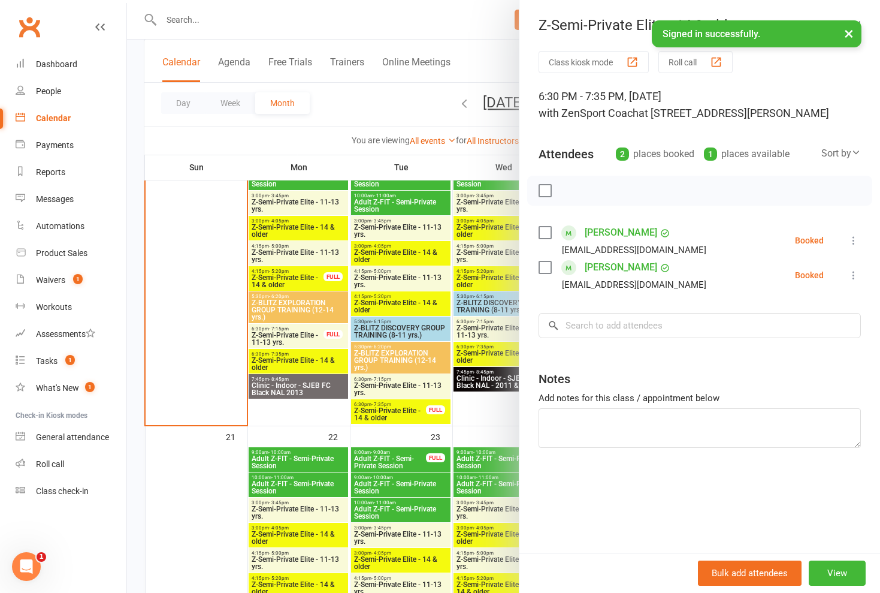
click at [307, 362] on div at bounding box center [503, 296] width 753 height 593
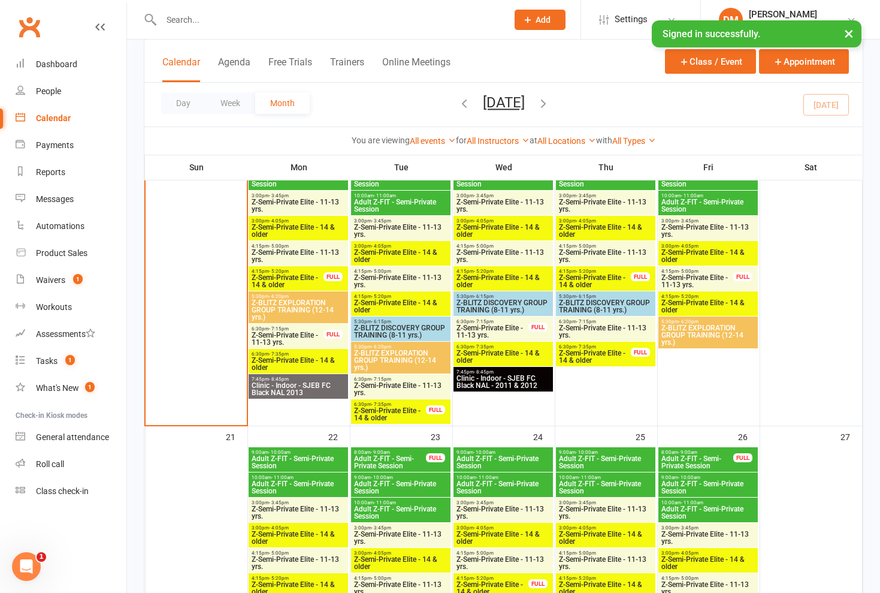
click at [301, 359] on span "Z-Semi-Private Elite - 14 & older" at bounding box center [298, 364] width 95 height 14
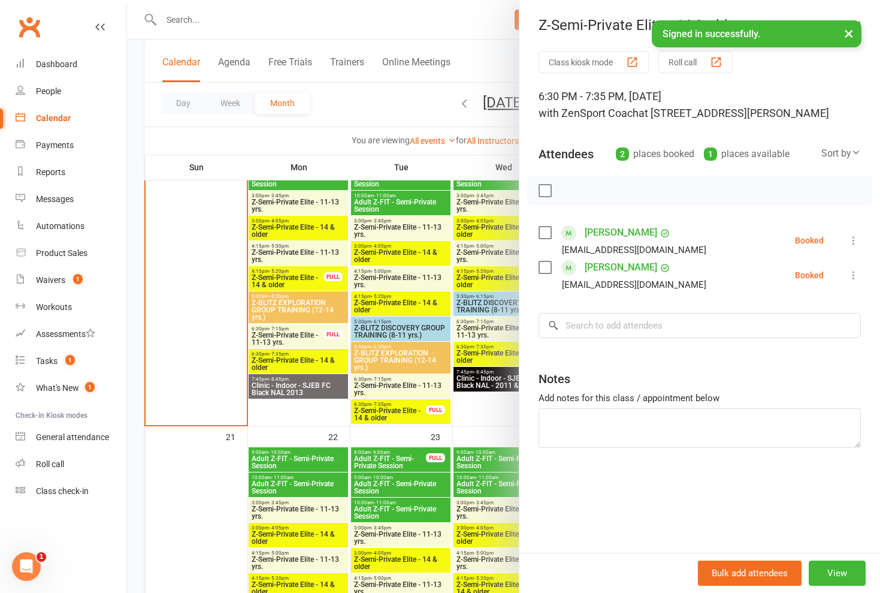
click at [295, 358] on div at bounding box center [503, 296] width 753 height 593
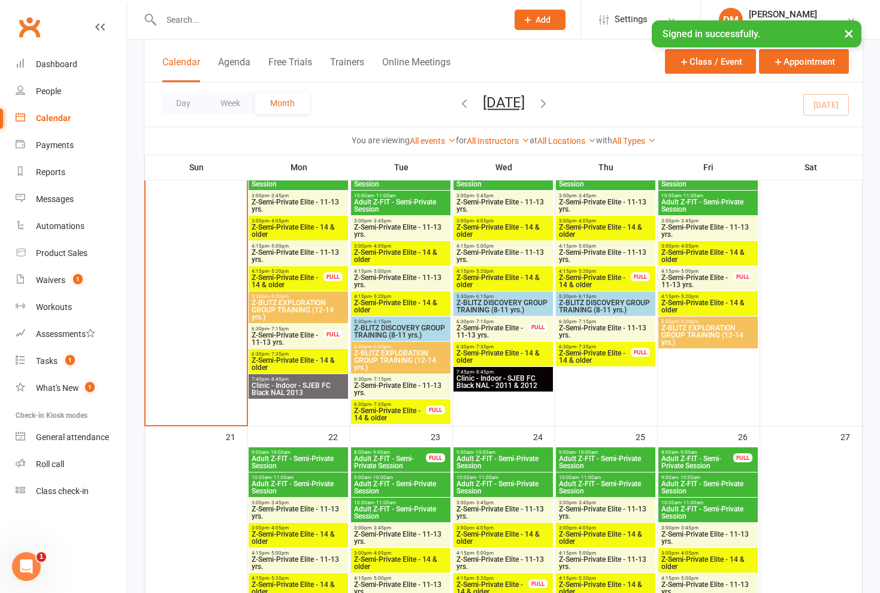
click at [310, 358] on span "Z-Semi-Private Elite - 14 & older" at bounding box center [298, 364] width 95 height 14
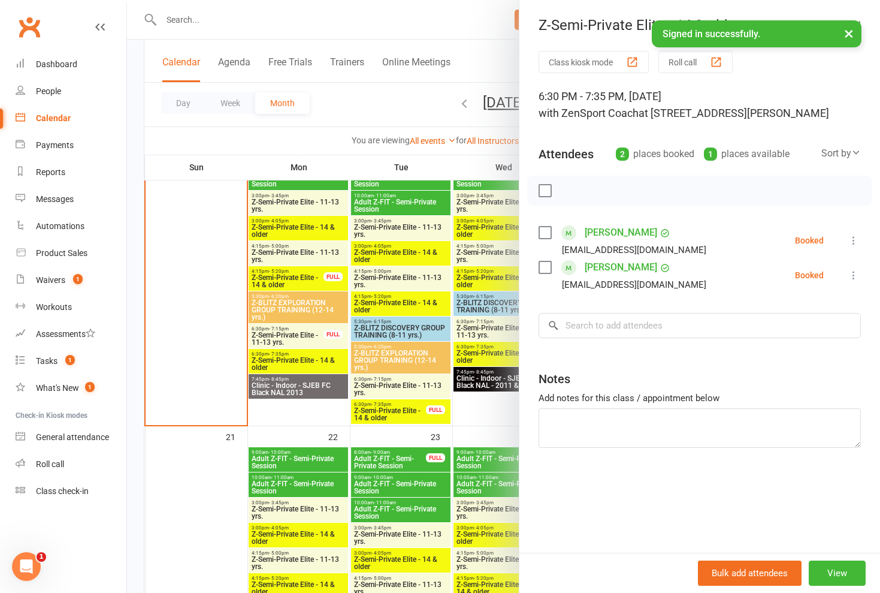
click at [305, 363] on div at bounding box center [503, 296] width 753 height 593
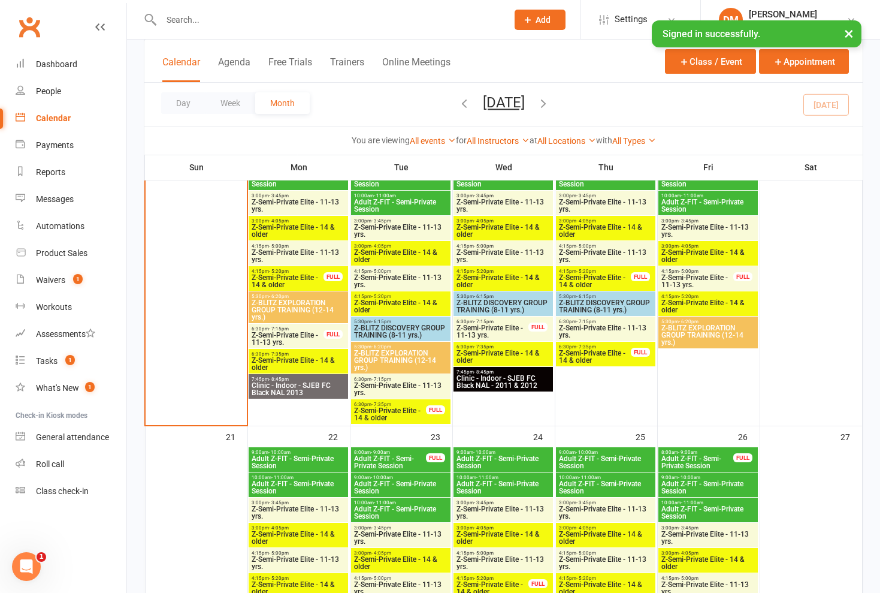
click at [310, 363] on span "Z-Semi-Private Elite - 14 & older" at bounding box center [298, 364] width 95 height 14
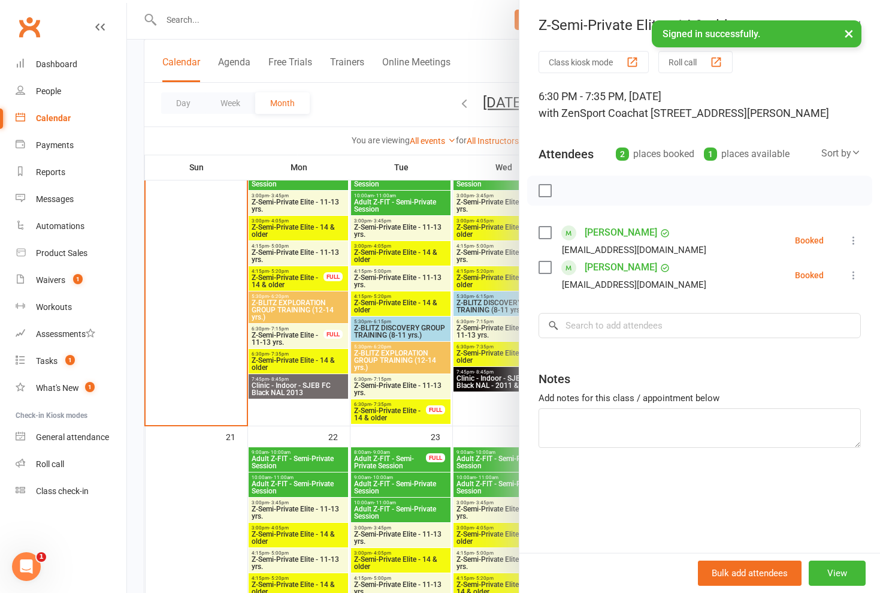
click at [310, 363] on div at bounding box center [503, 296] width 753 height 593
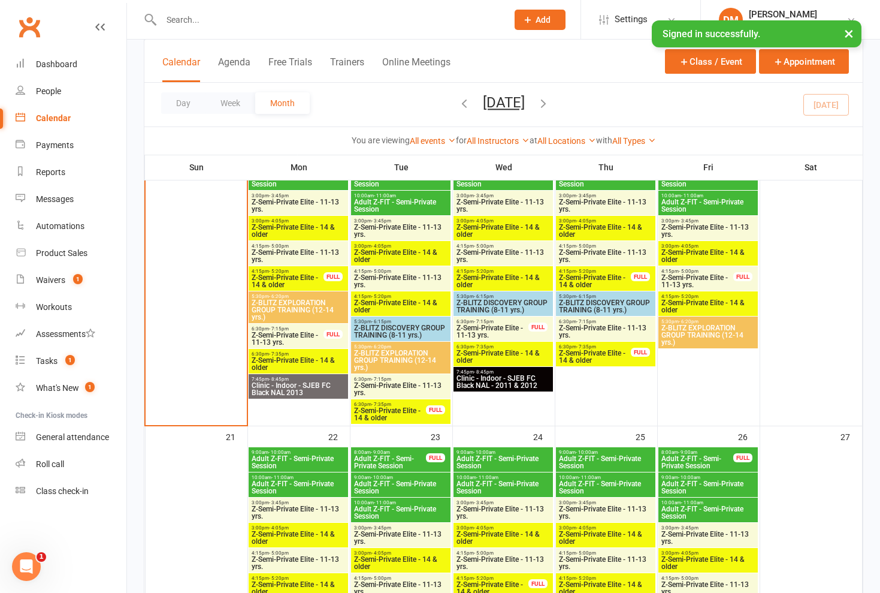
click at [311, 360] on span "Z-Semi-Private Elite - 14 & older" at bounding box center [298, 364] width 95 height 14
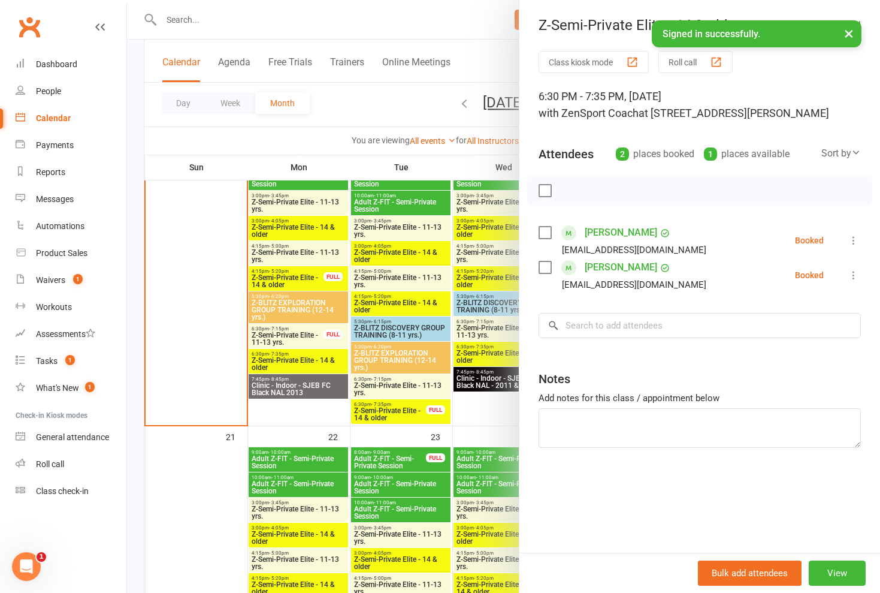
click at [311, 360] on div at bounding box center [503, 296] width 753 height 593
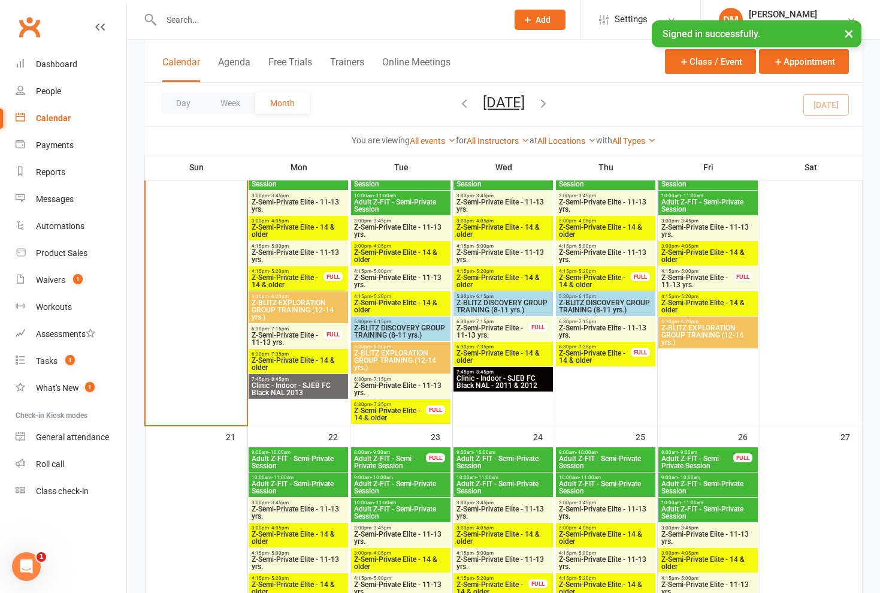
click at [311, 337] on span "Z-Semi-Private Elite - 11-13 yrs." at bounding box center [287, 338] width 73 height 14
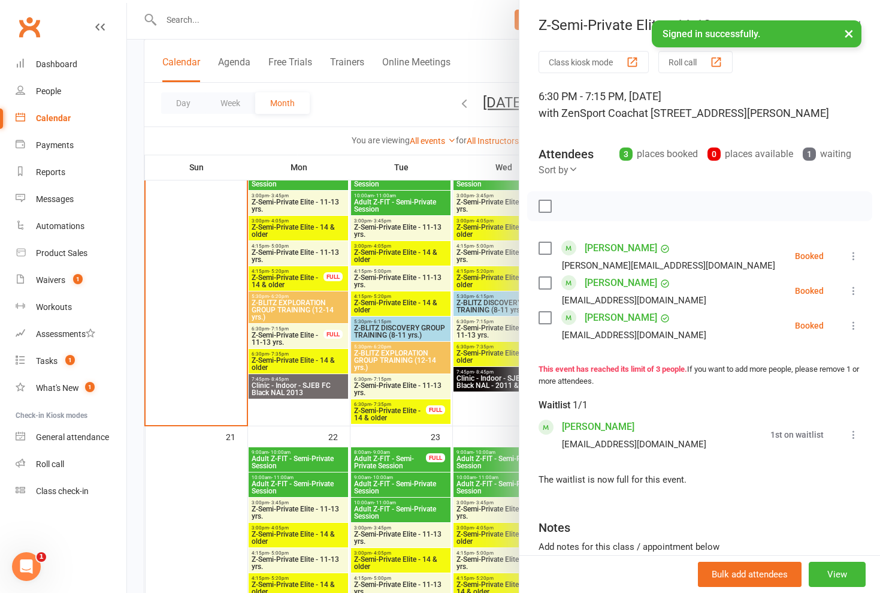
click at [598, 424] on link "[PERSON_NAME]" at bounding box center [598, 426] width 73 height 19
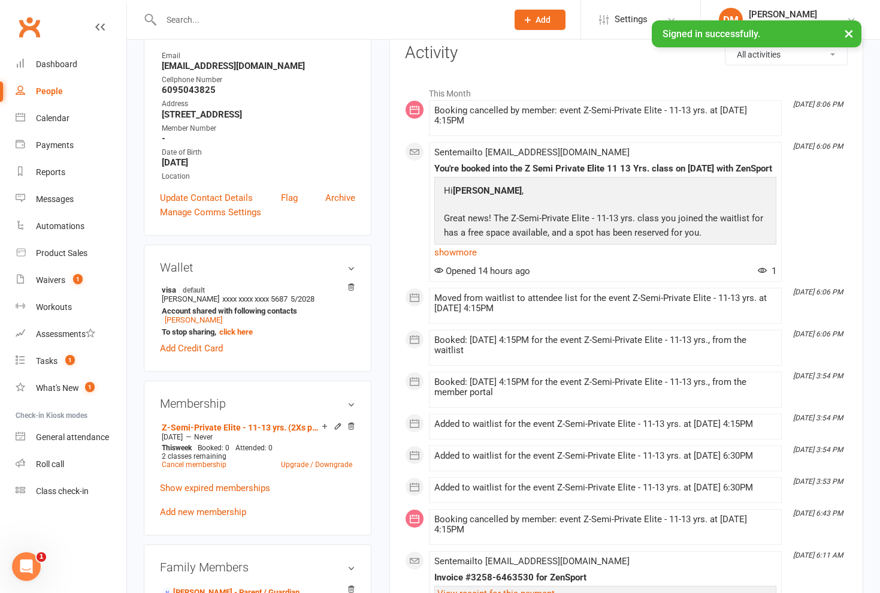
scroll to position [152, 0]
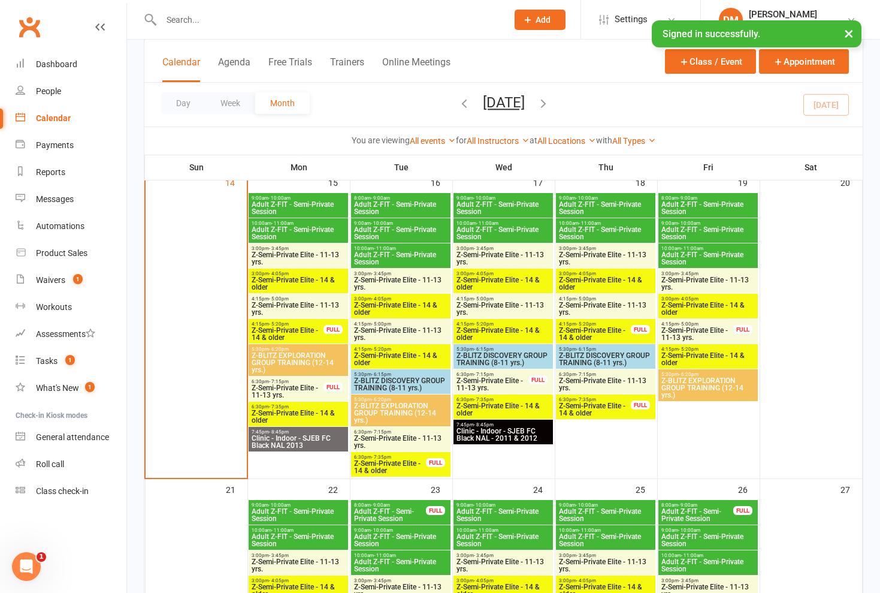
scroll to position [669, 0]
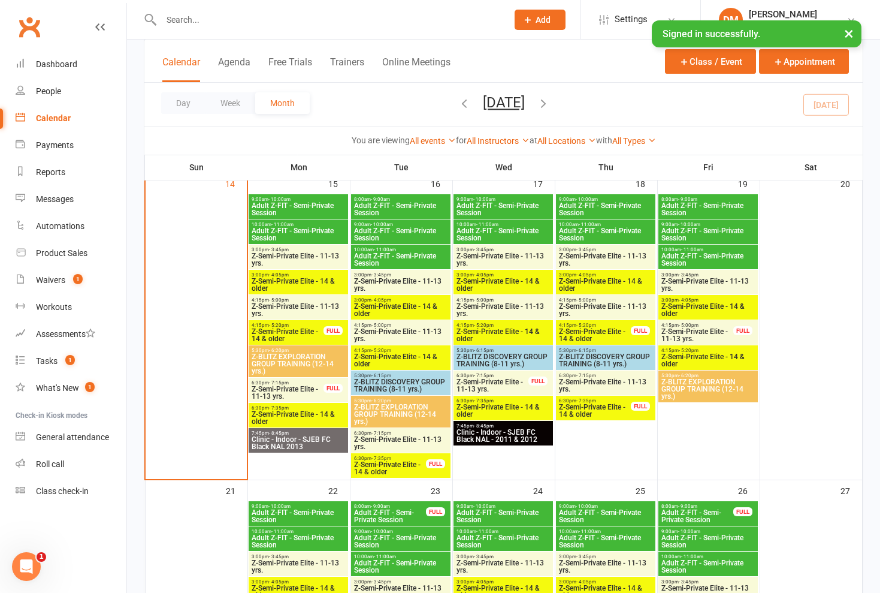
click at [297, 391] on span "Z-Semi-Private Elite - 11-13 yrs." at bounding box center [287, 392] width 73 height 14
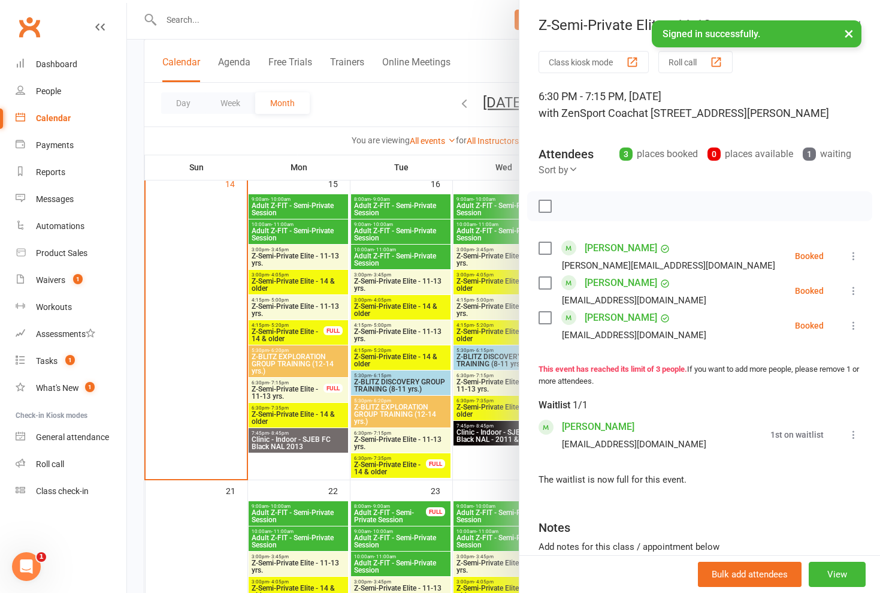
click at [297, 391] on div at bounding box center [503, 296] width 753 height 593
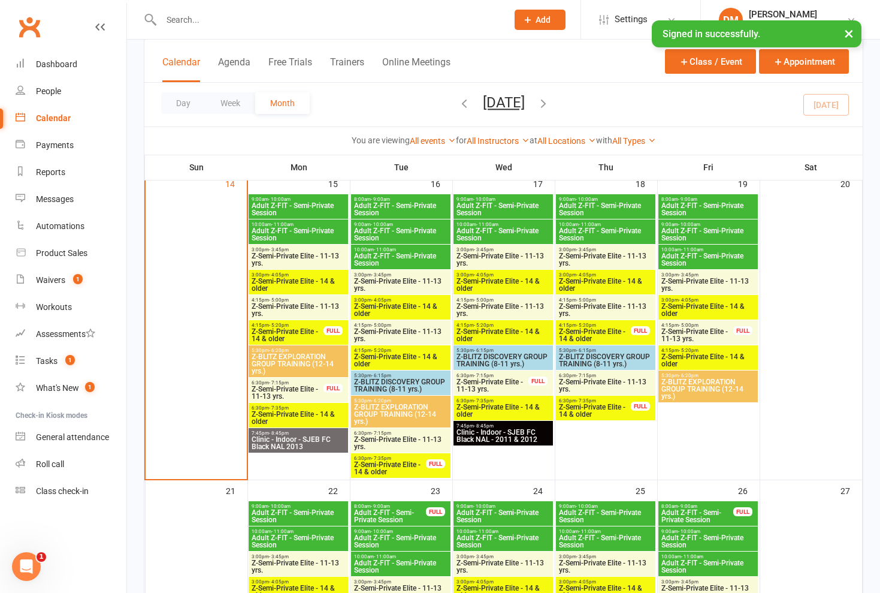
click at [306, 421] on span "Z-Semi-Private Elite - 14 & older" at bounding box center [298, 418] width 95 height 14
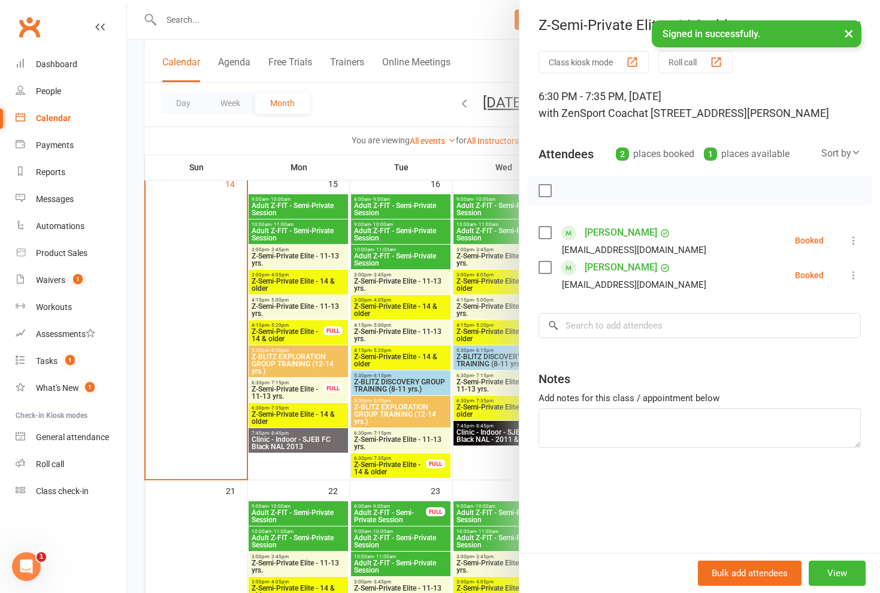
click at [309, 416] on div at bounding box center [503, 296] width 753 height 593
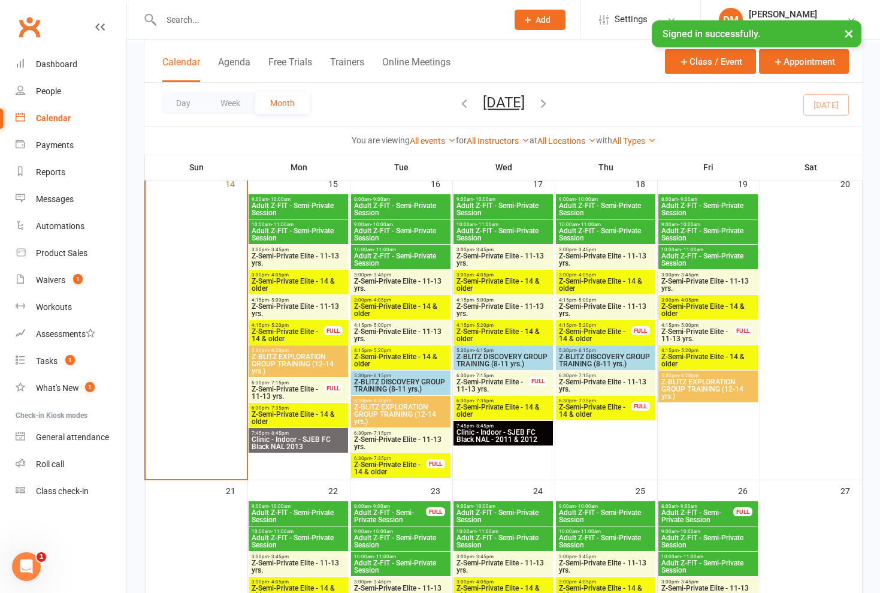
click at [297, 414] on span "Z-Semi-Private Elite - 14 & older" at bounding box center [298, 418] width 95 height 14
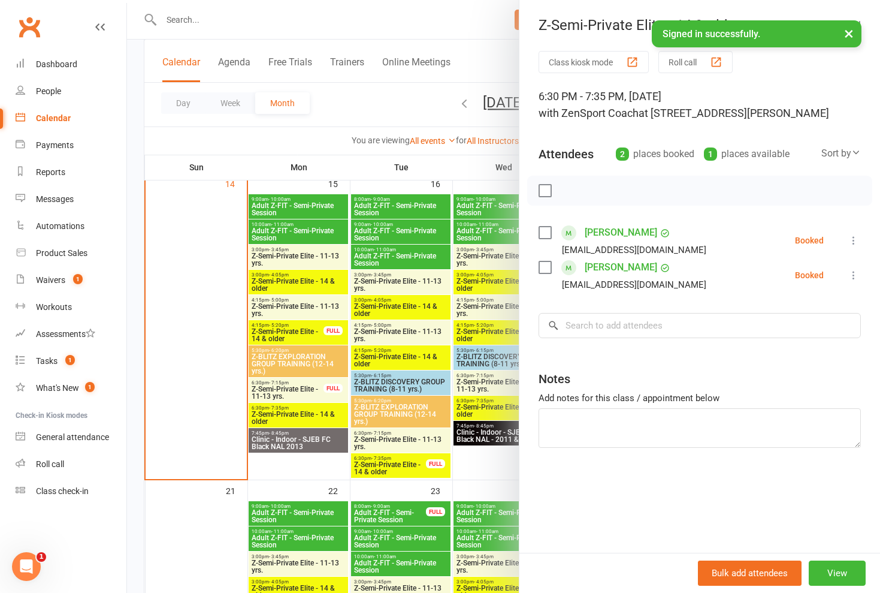
click at [297, 414] on div at bounding box center [503, 296] width 753 height 593
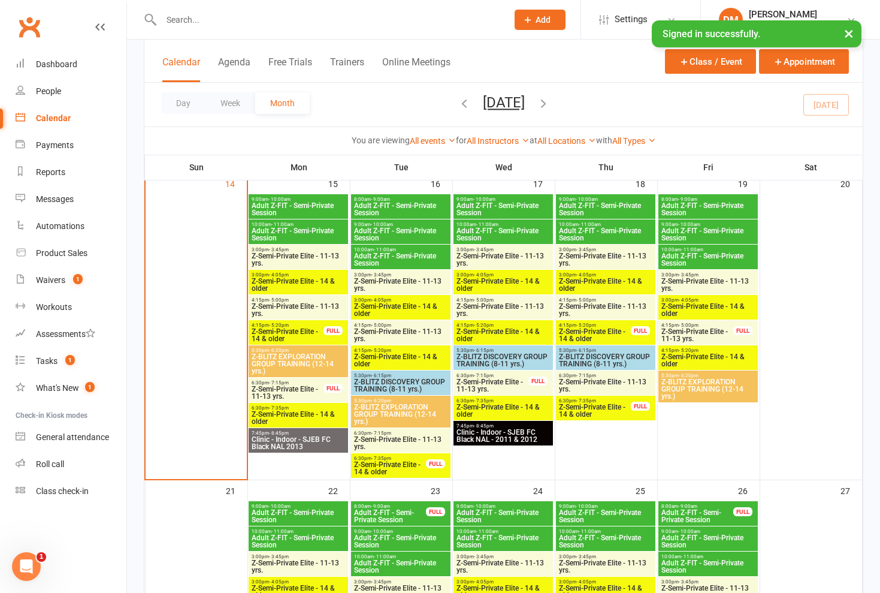
click at [297, 388] on span "Z-Semi-Private Elite - 11-13 yrs." at bounding box center [287, 392] width 73 height 14
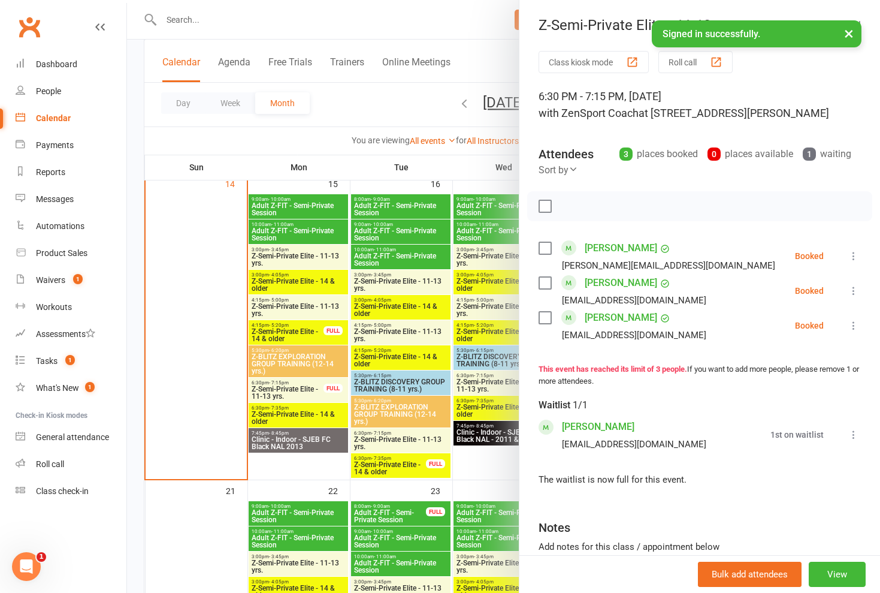
click at [608, 424] on link "[PERSON_NAME]" at bounding box center [598, 426] width 73 height 19
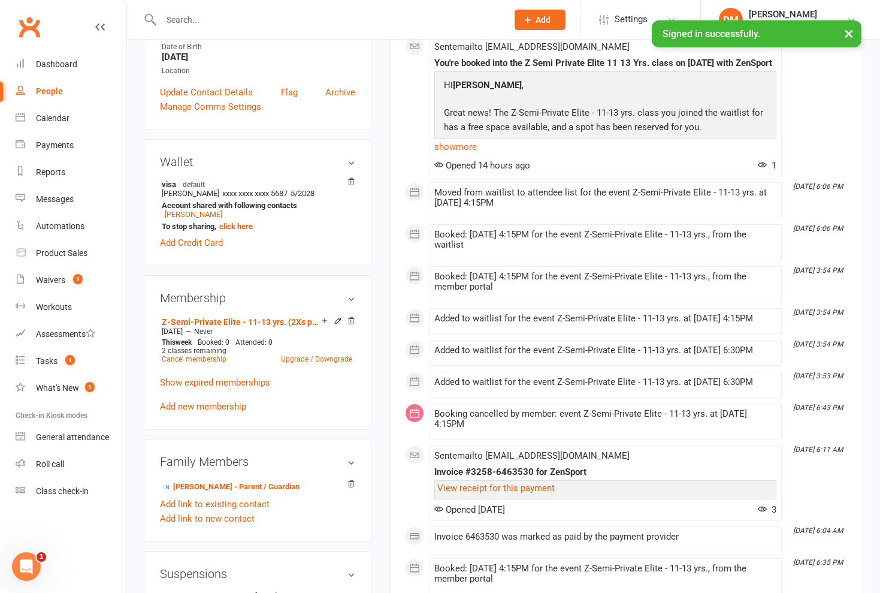
scroll to position [266, 0]
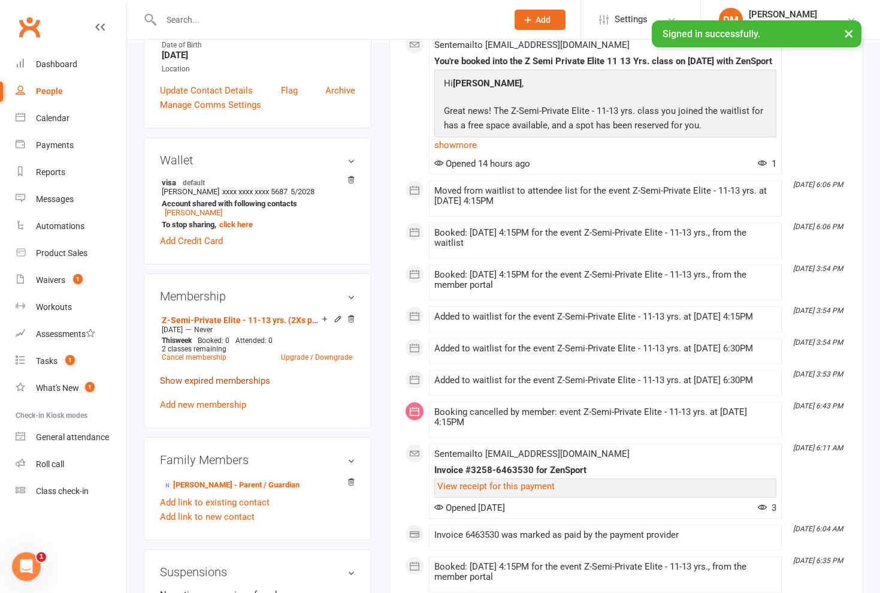
click at [227, 381] on link "Show expired memberships" at bounding box center [215, 380] width 110 height 11
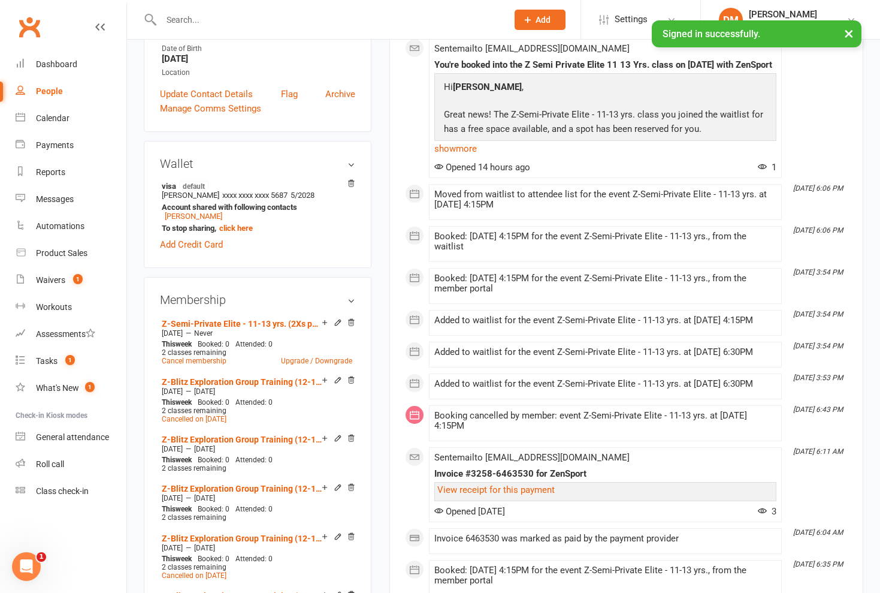
scroll to position [262, 0]
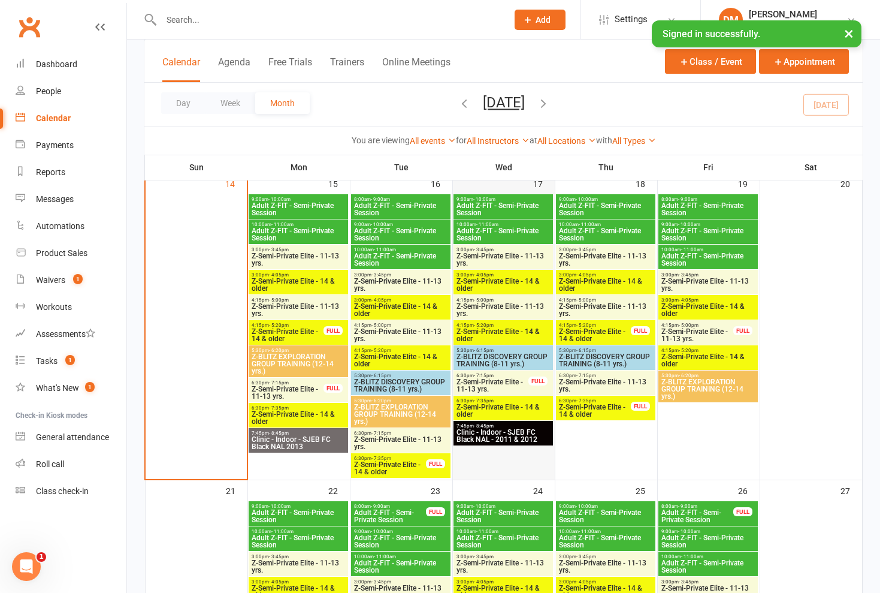
scroll to position [671, 0]
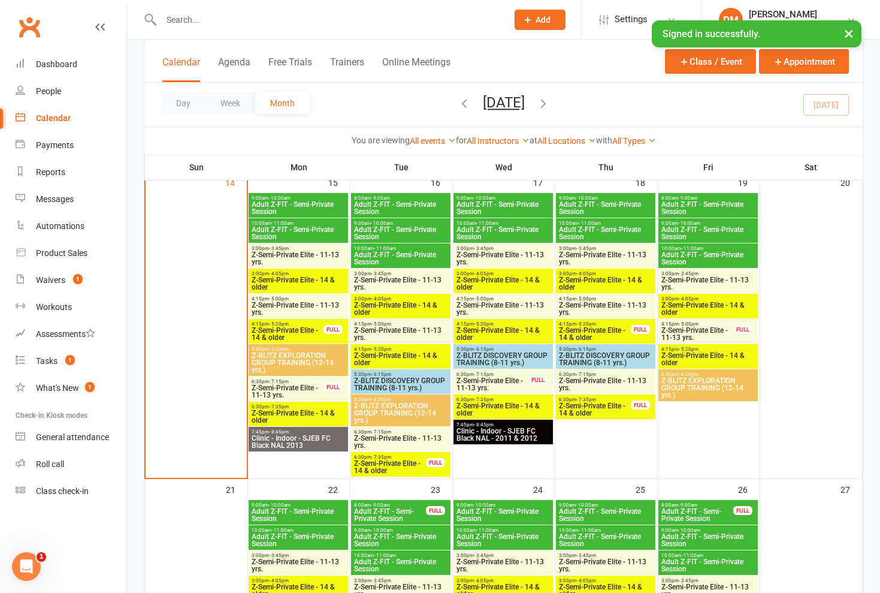
click at [288, 409] on span "Z-Semi-Private Elite - 14 & older" at bounding box center [298, 416] width 95 height 14
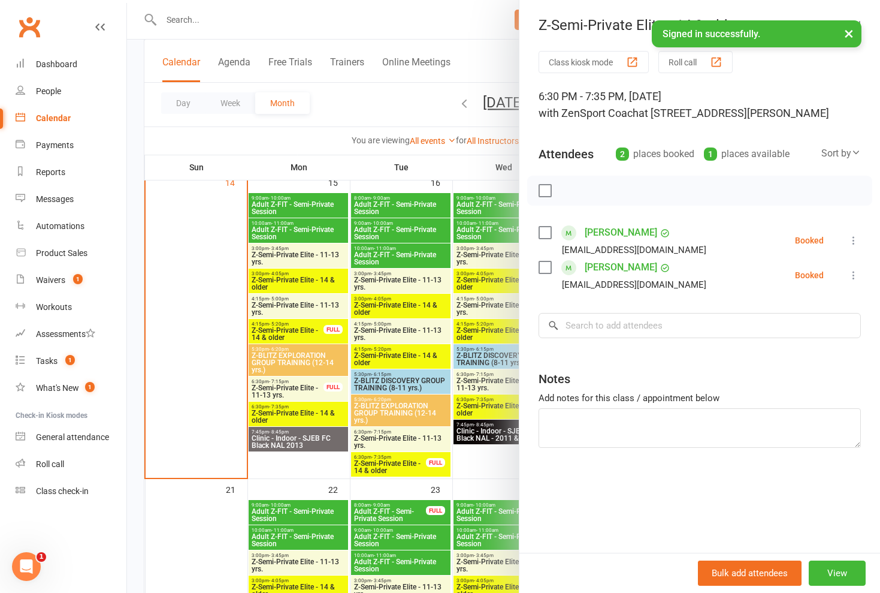
click at [288, 409] on div at bounding box center [503, 296] width 753 height 593
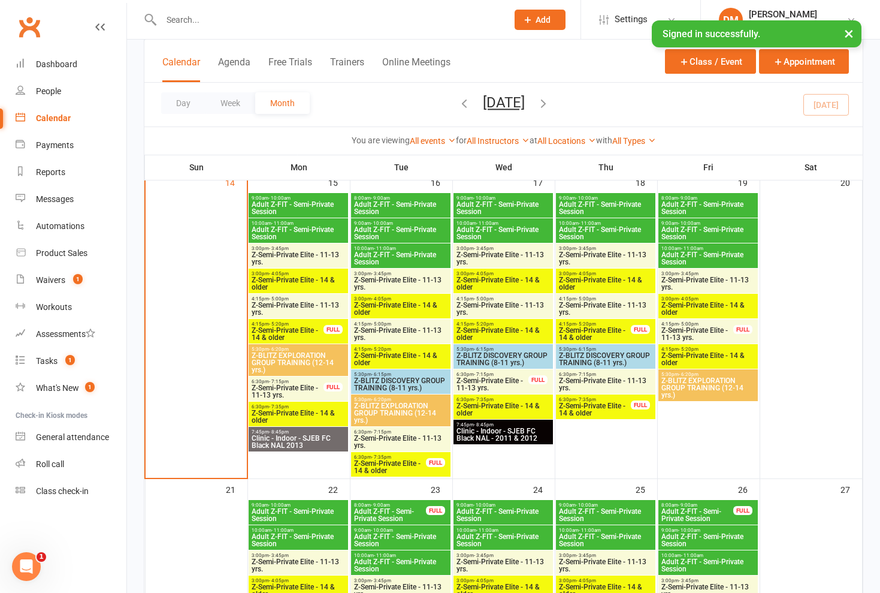
click at [300, 390] on span "Z-Semi-Private Elite - 11-13 yrs." at bounding box center [287, 391] width 73 height 14
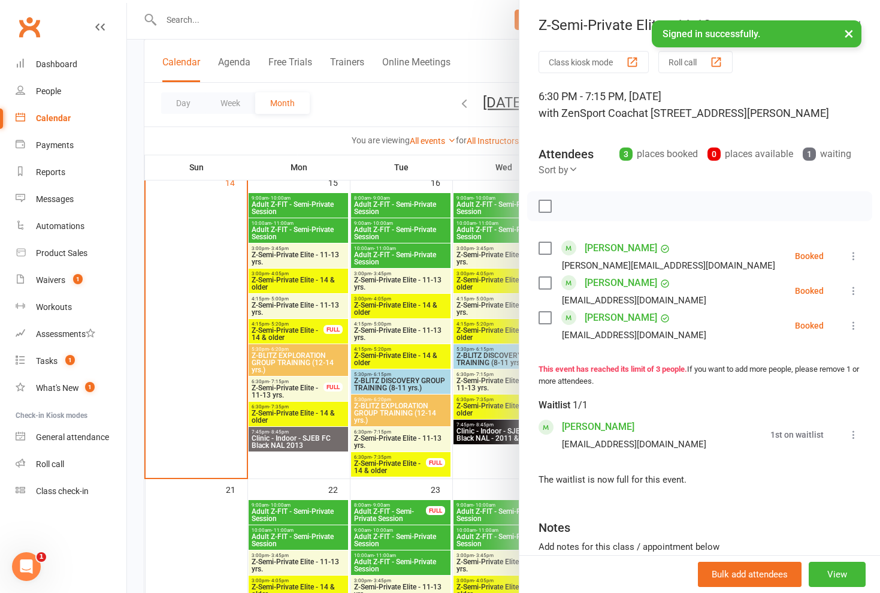
click at [300, 390] on div at bounding box center [503, 296] width 753 height 593
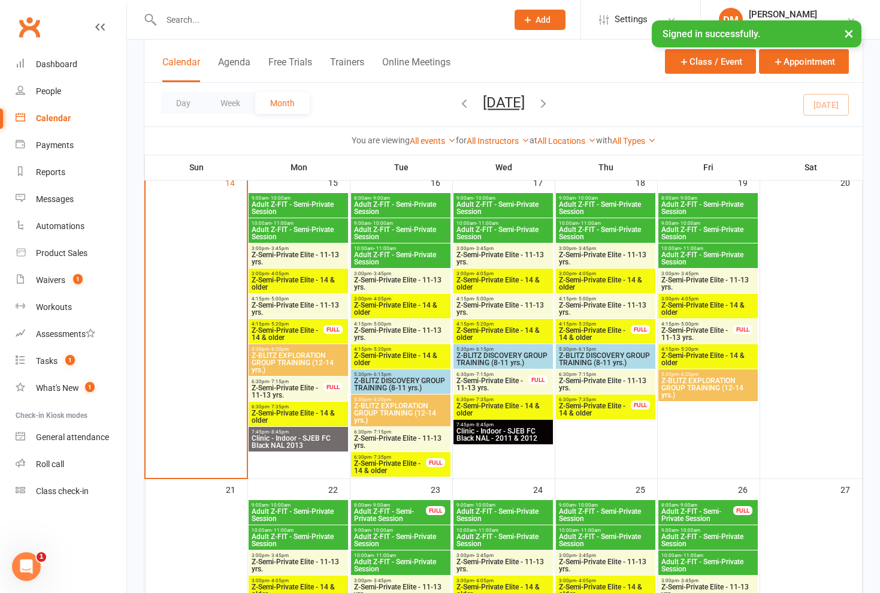
click at [393, 440] on span "Z-Semi-Private Elite - 11-13 yrs." at bounding box center [401, 441] width 95 height 14
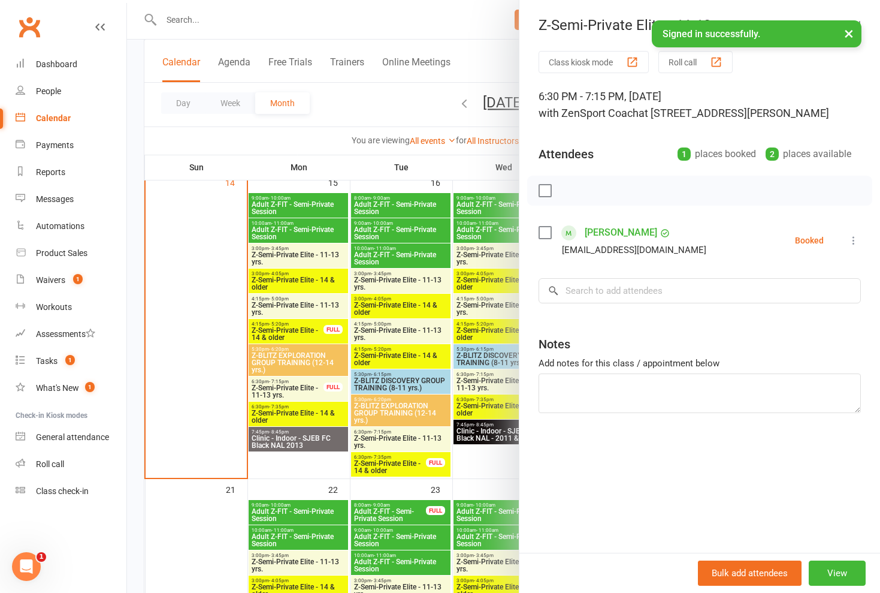
click at [392, 440] on div at bounding box center [503, 296] width 753 height 593
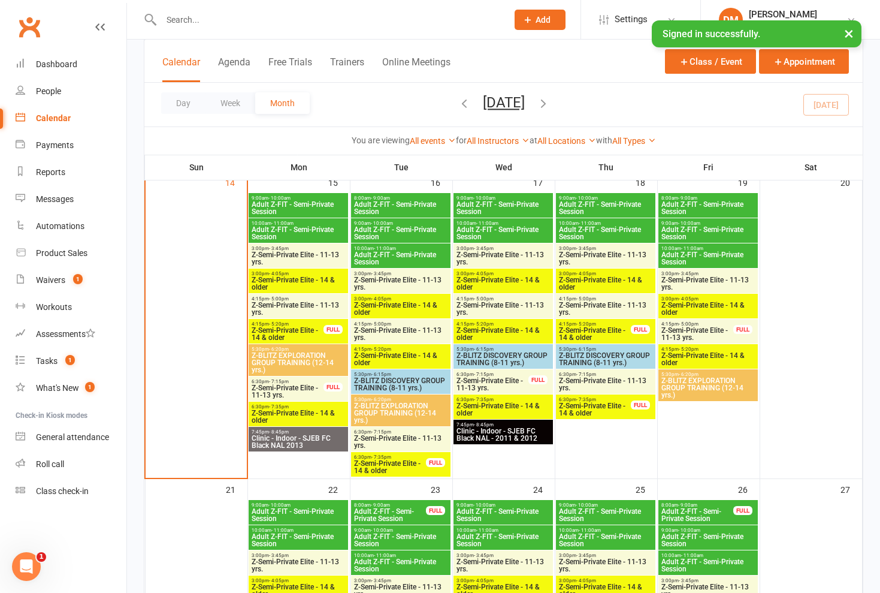
click at [389, 460] on span "Z-Semi-Private Elite - 14 & older" at bounding box center [390, 467] width 73 height 14
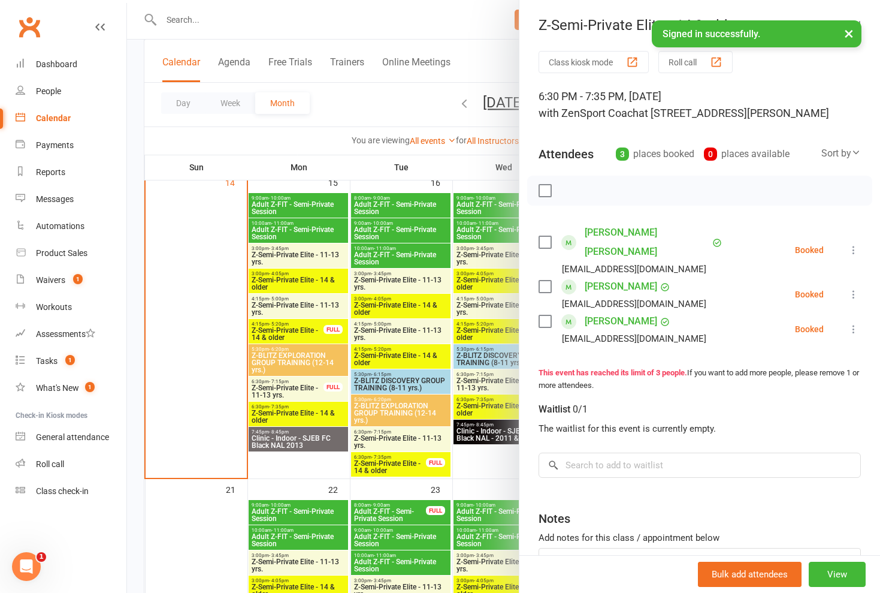
click at [389, 460] on div at bounding box center [503, 296] width 753 height 593
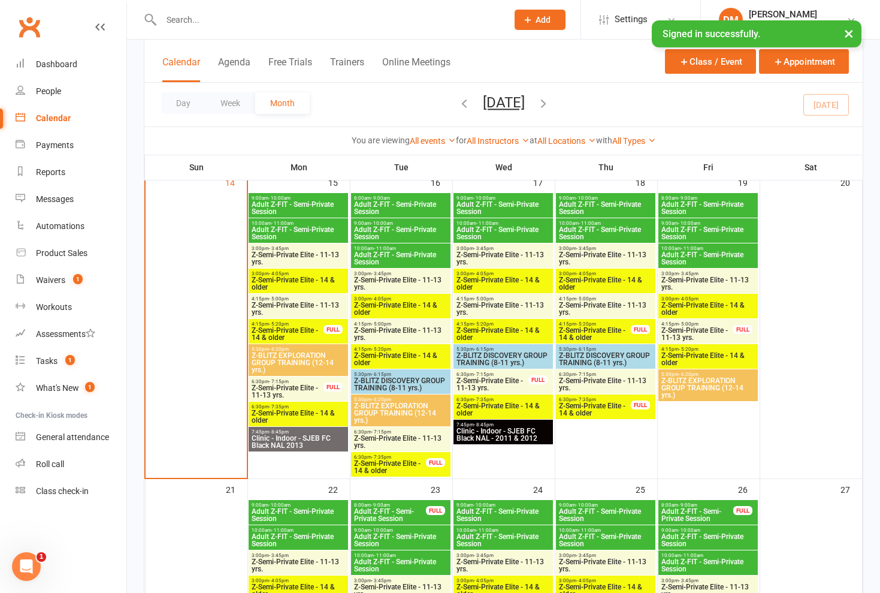
click at [489, 379] on span "Z-Semi-Private Elite - 11-13 yrs." at bounding box center [492, 384] width 73 height 14
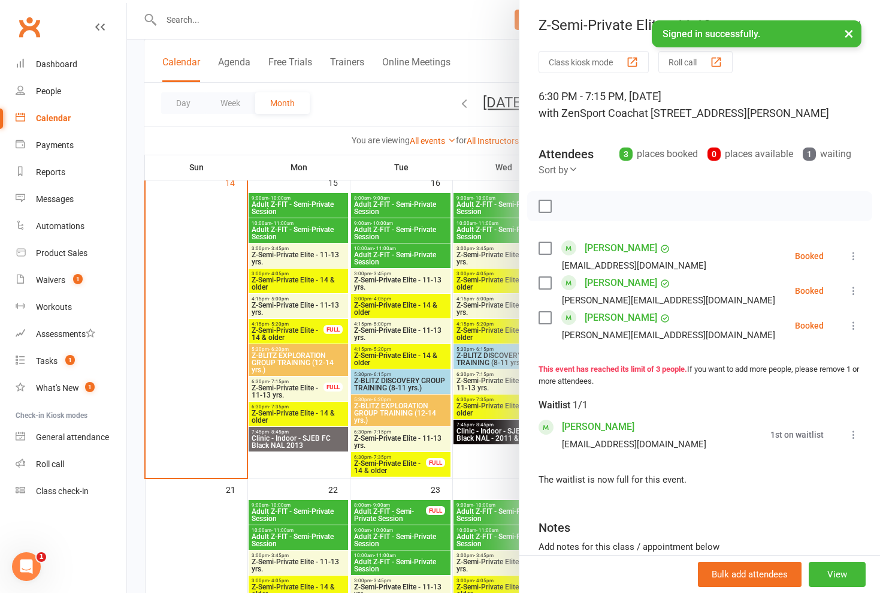
click at [489, 379] on div at bounding box center [503, 296] width 753 height 593
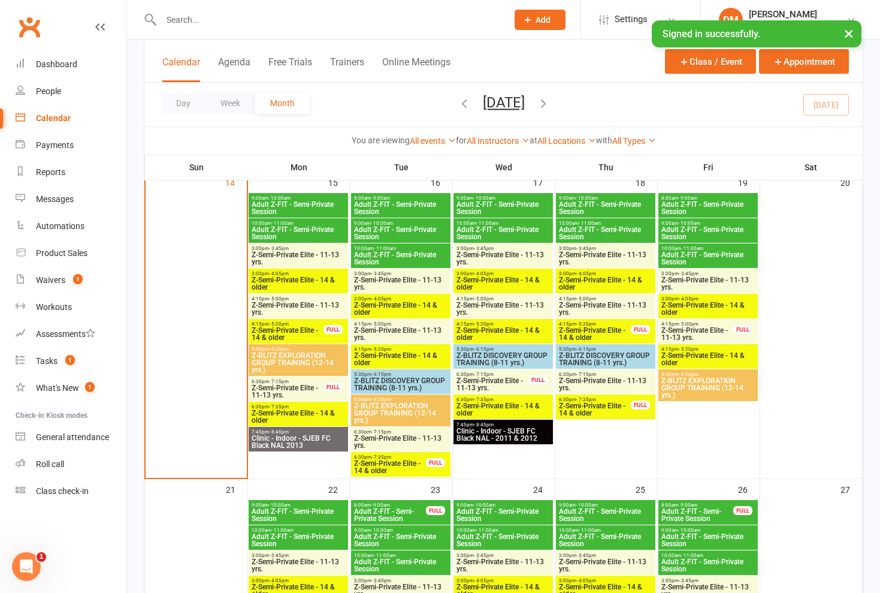
click at [491, 408] on span "Z-Semi-Private Elite - 14 & older" at bounding box center [503, 409] width 95 height 14
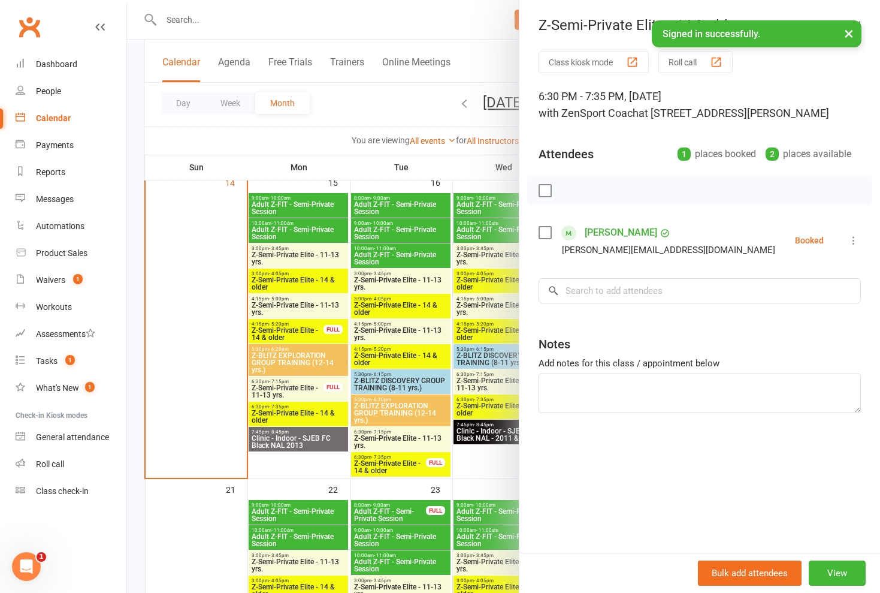
click at [491, 408] on div at bounding box center [503, 296] width 753 height 593
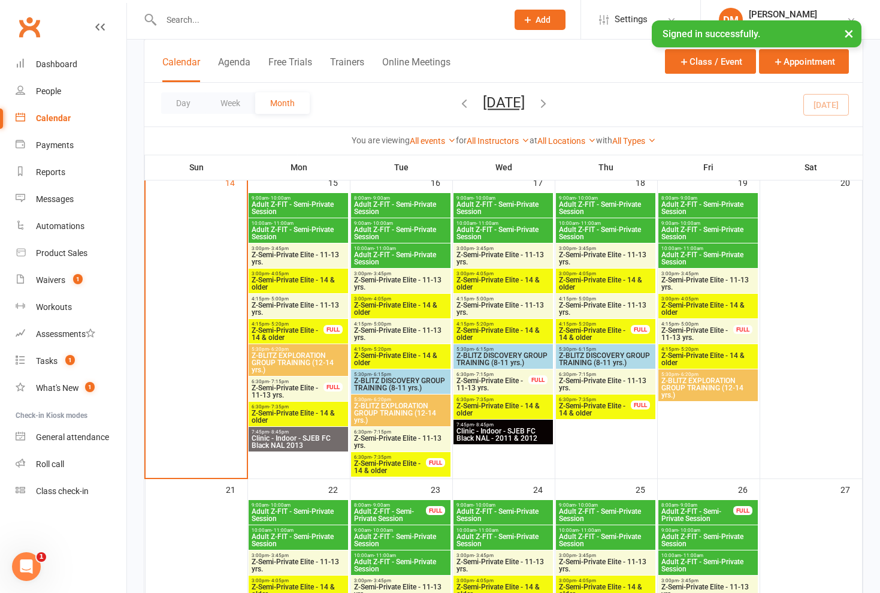
click at [501, 380] on span "Z-Semi-Private Elite - 11-13 yrs." at bounding box center [492, 384] width 73 height 14
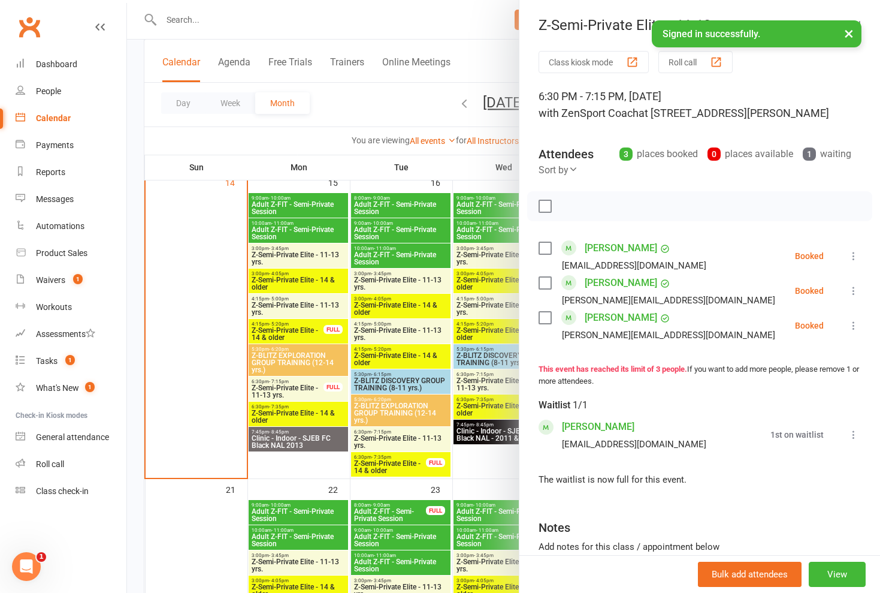
click at [498, 406] on div at bounding box center [503, 296] width 753 height 593
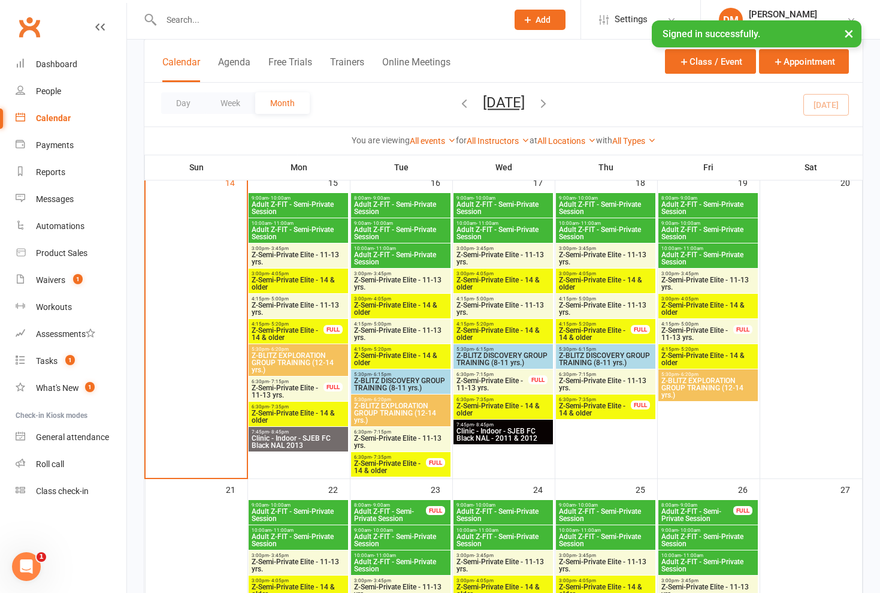
click at [506, 407] on span "Z-Semi-Private Elite - 14 & older" at bounding box center [503, 409] width 95 height 14
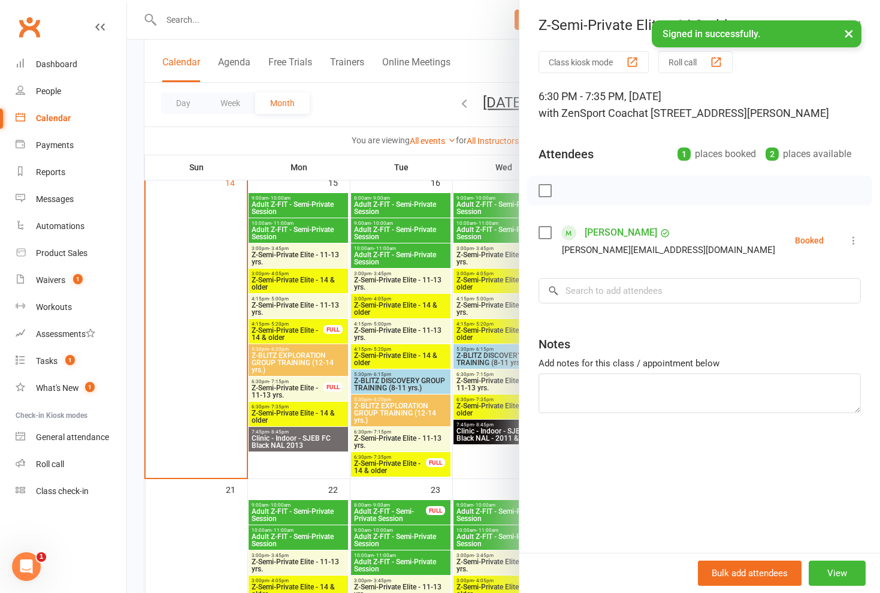
click at [506, 407] on div at bounding box center [503, 296] width 753 height 593
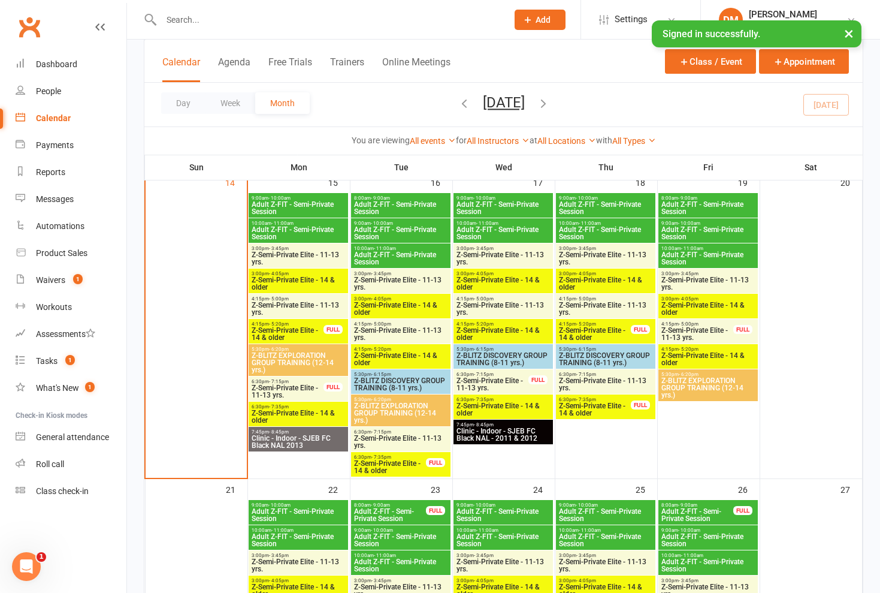
click at [499, 384] on span "Z-Semi-Private Elite - 11-13 yrs." at bounding box center [492, 384] width 73 height 14
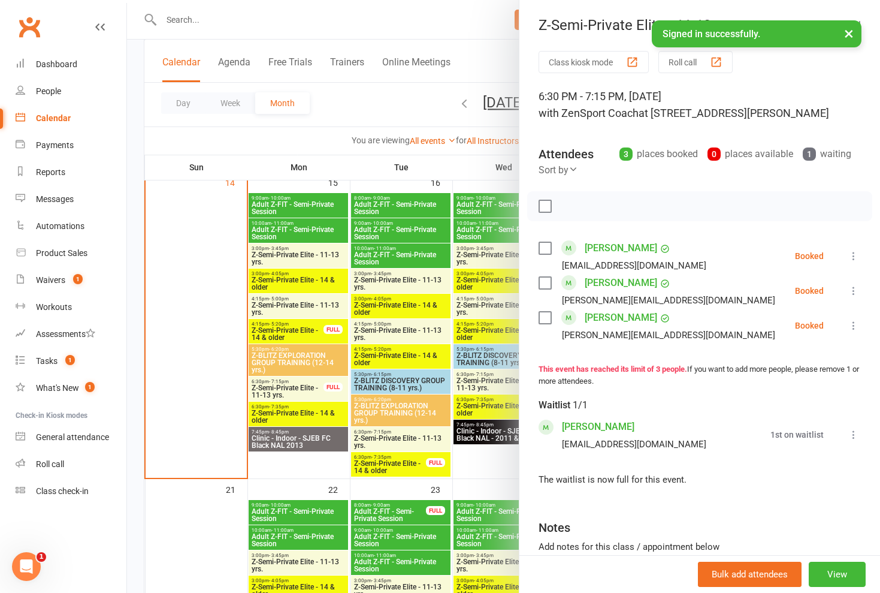
click at [499, 404] on div at bounding box center [503, 296] width 753 height 593
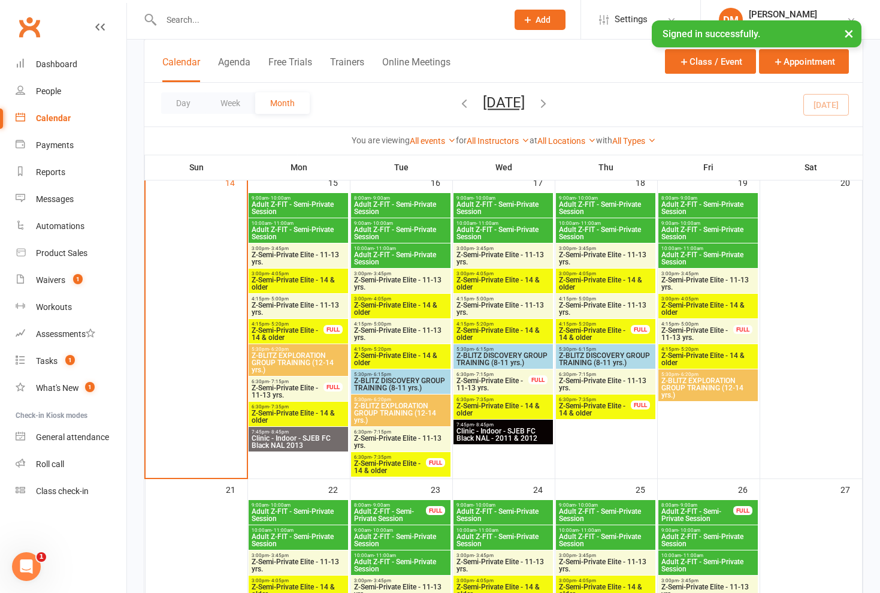
click at [503, 405] on span "Z-Semi-Private Elite - 14 & older" at bounding box center [503, 409] width 95 height 14
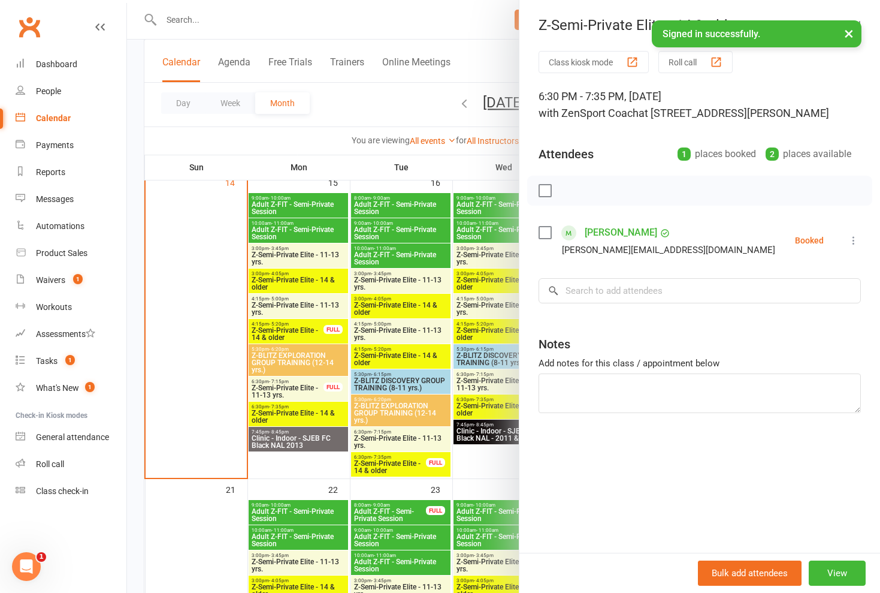
click at [503, 405] on div at bounding box center [503, 296] width 753 height 593
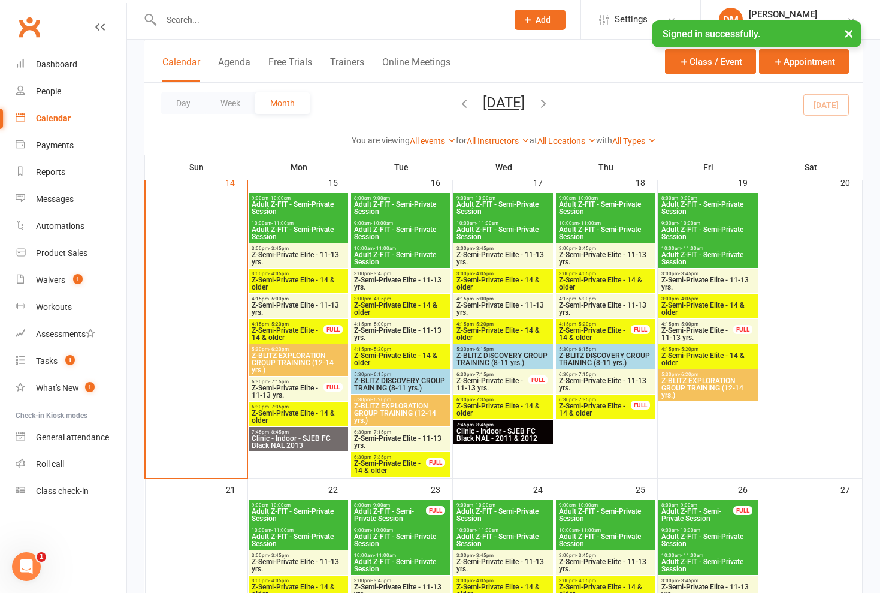
click at [503, 380] on span "Z-Semi-Private Elite - 11-13 yrs." at bounding box center [492, 384] width 73 height 14
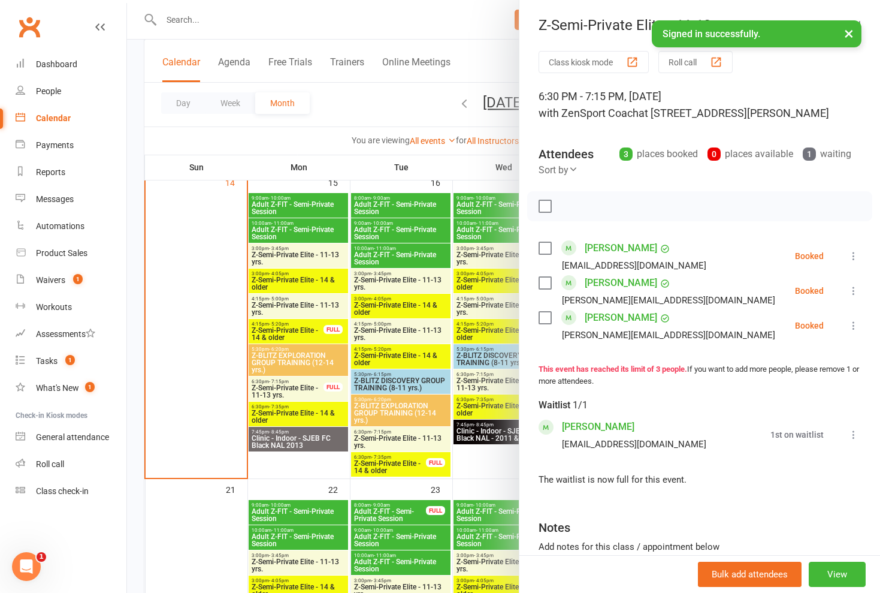
click at [502, 407] on div at bounding box center [503, 296] width 753 height 593
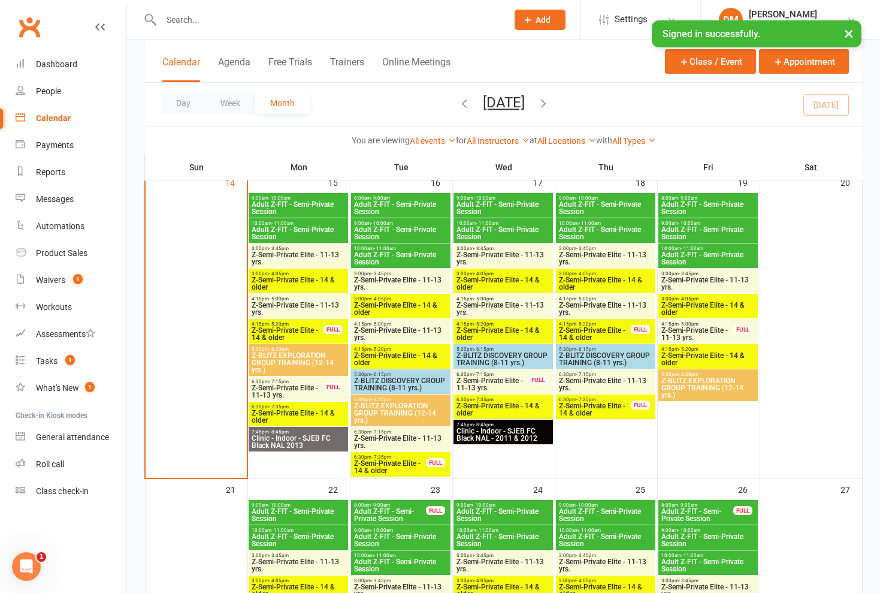
click at [591, 380] on span "Z-Semi-Private Elite - 11-13 yrs." at bounding box center [606, 384] width 95 height 14
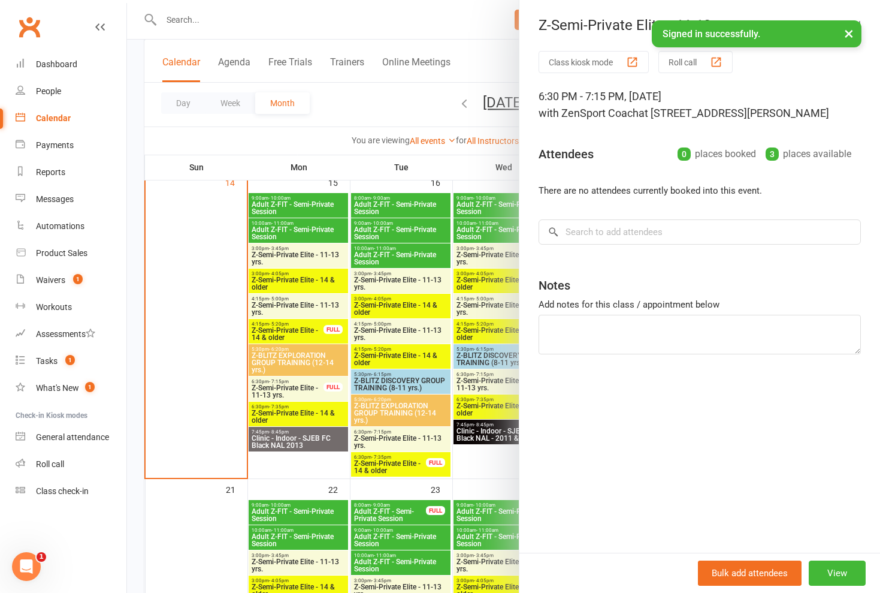
click at [452, 355] on div at bounding box center [503, 296] width 753 height 593
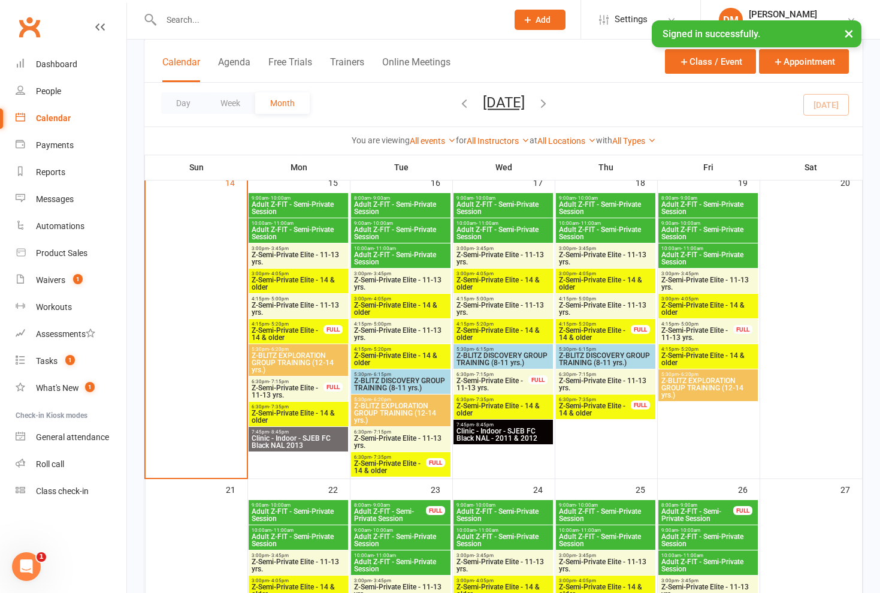
click at [590, 409] on span "Z-Semi-Private Elite - 14 & older" at bounding box center [595, 409] width 73 height 14
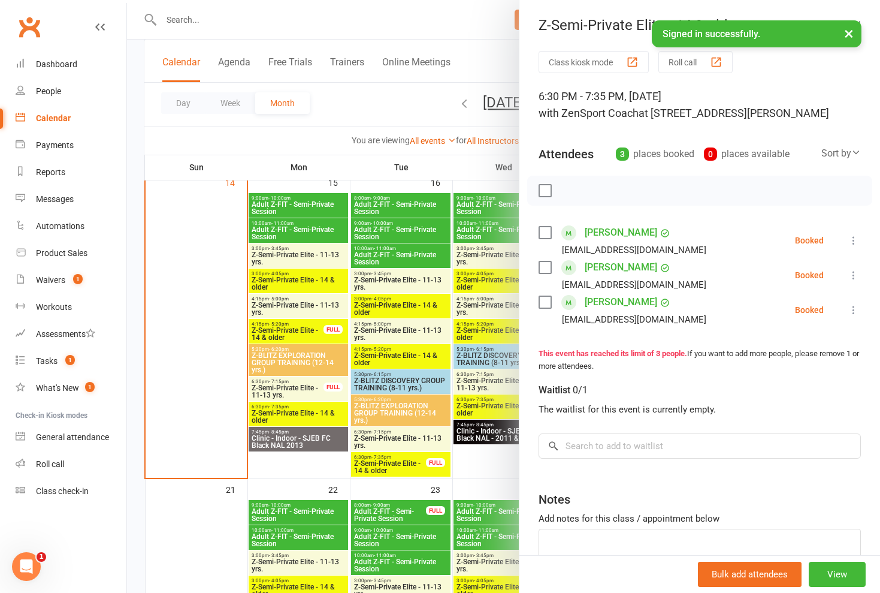
click at [490, 388] on div at bounding box center [503, 296] width 753 height 593
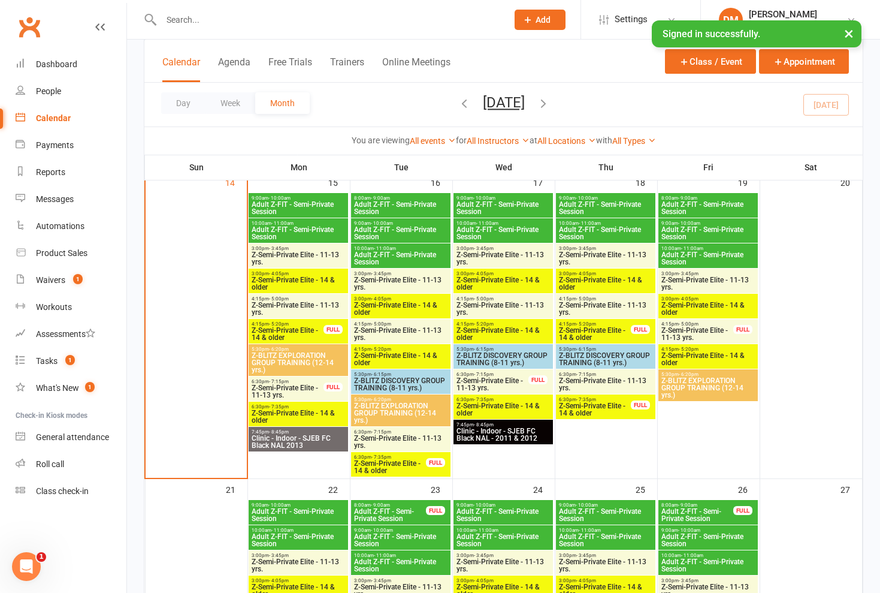
click at [615, 381] on span "Z-Semi-Private Elite - 11-13 yrs." at bounding box center [606, 384] width 95 height 14
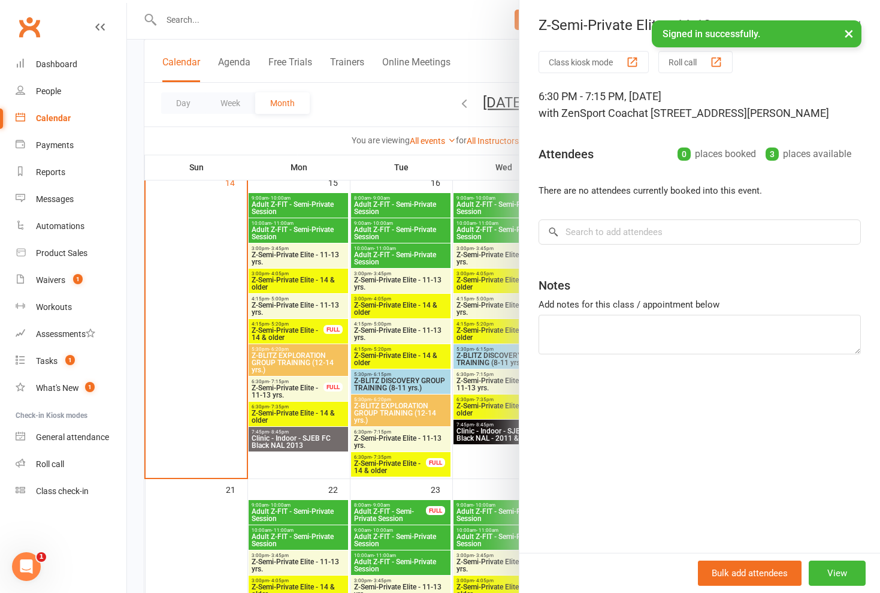
click at [473, 352] on div at bounding box center [503, 296] width 753 height 593
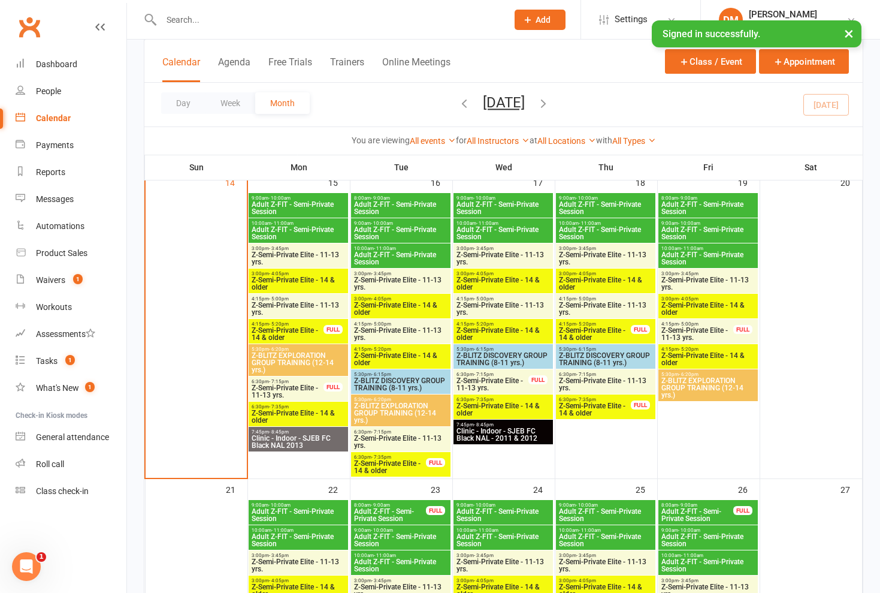
click at [686, 335] on span "Z-Semi-Private Elite - 11-13 yrs." at bounding box center [697, 334] width 73 height 14
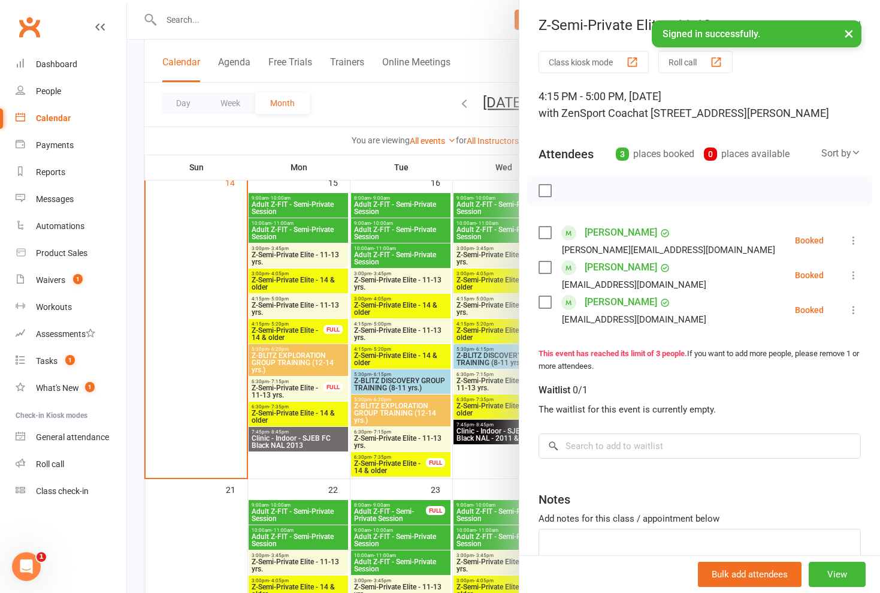
click at [490, 360] on div at bounding box center [503, 296] width 753 height 593
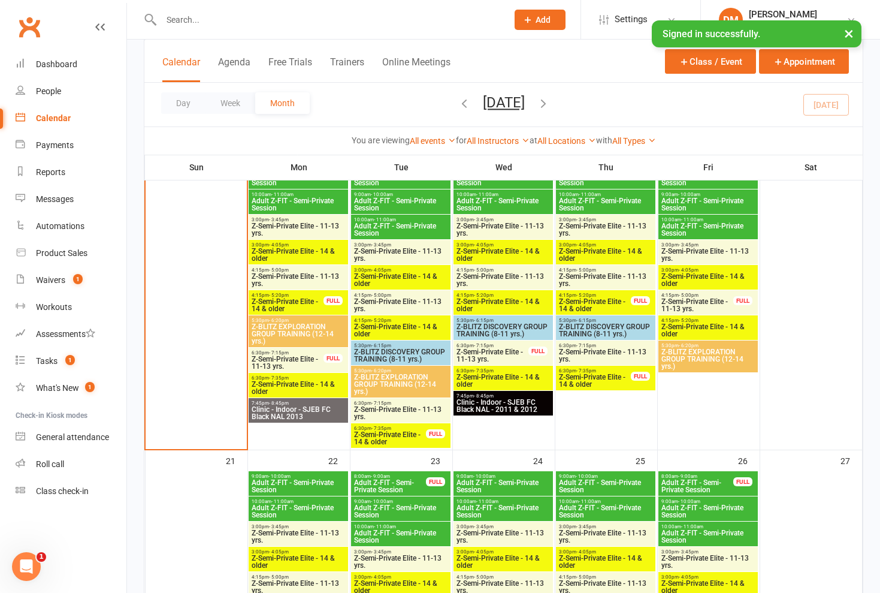
scroll to position [706, 0]
